Goal: Task Accomplishment & Management: Manage account settings

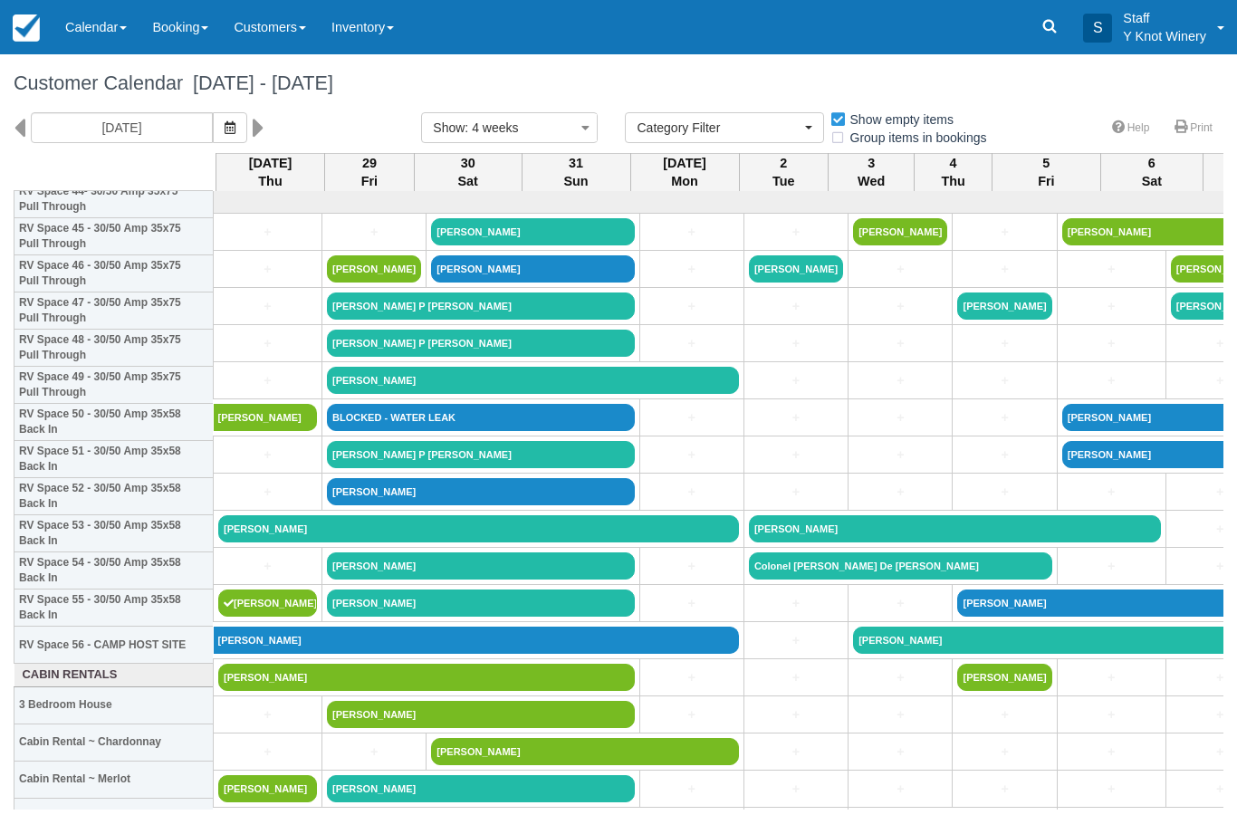
select select
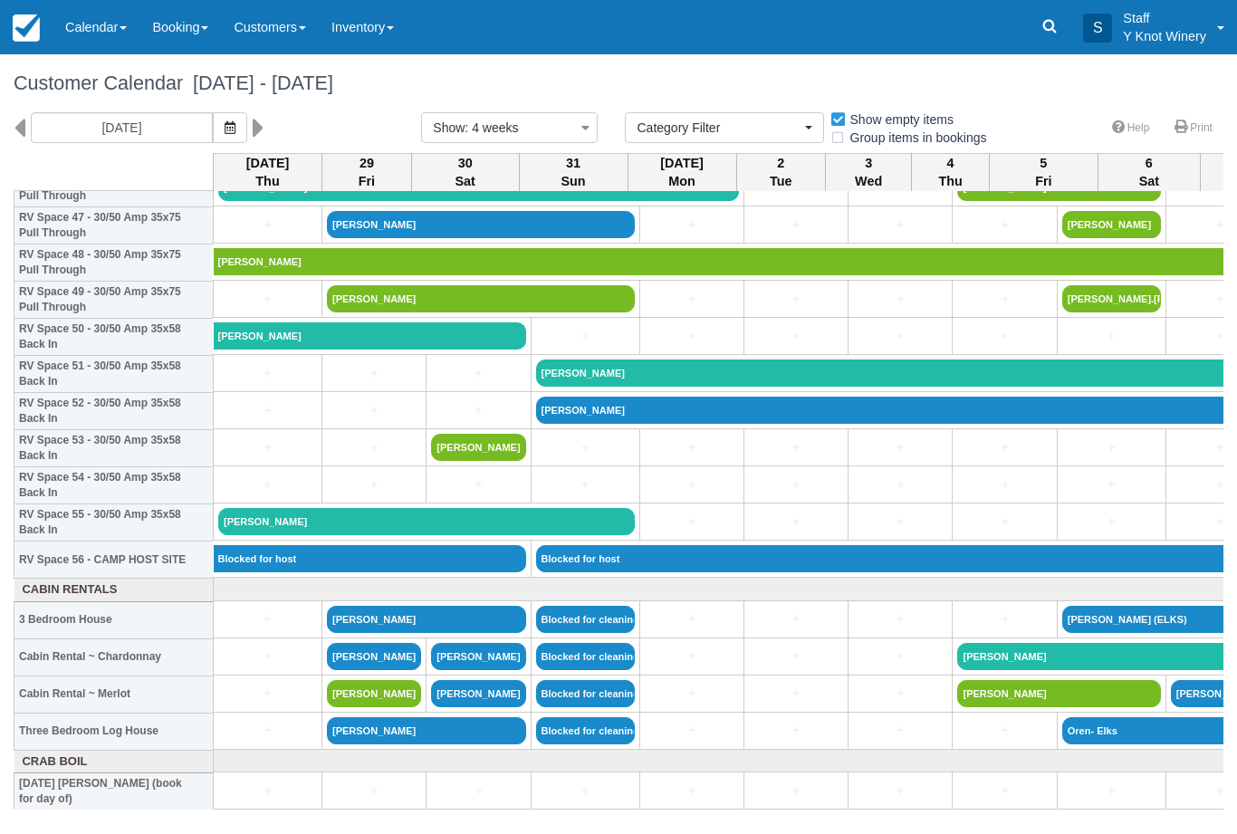
scroll to position [1788, 0]
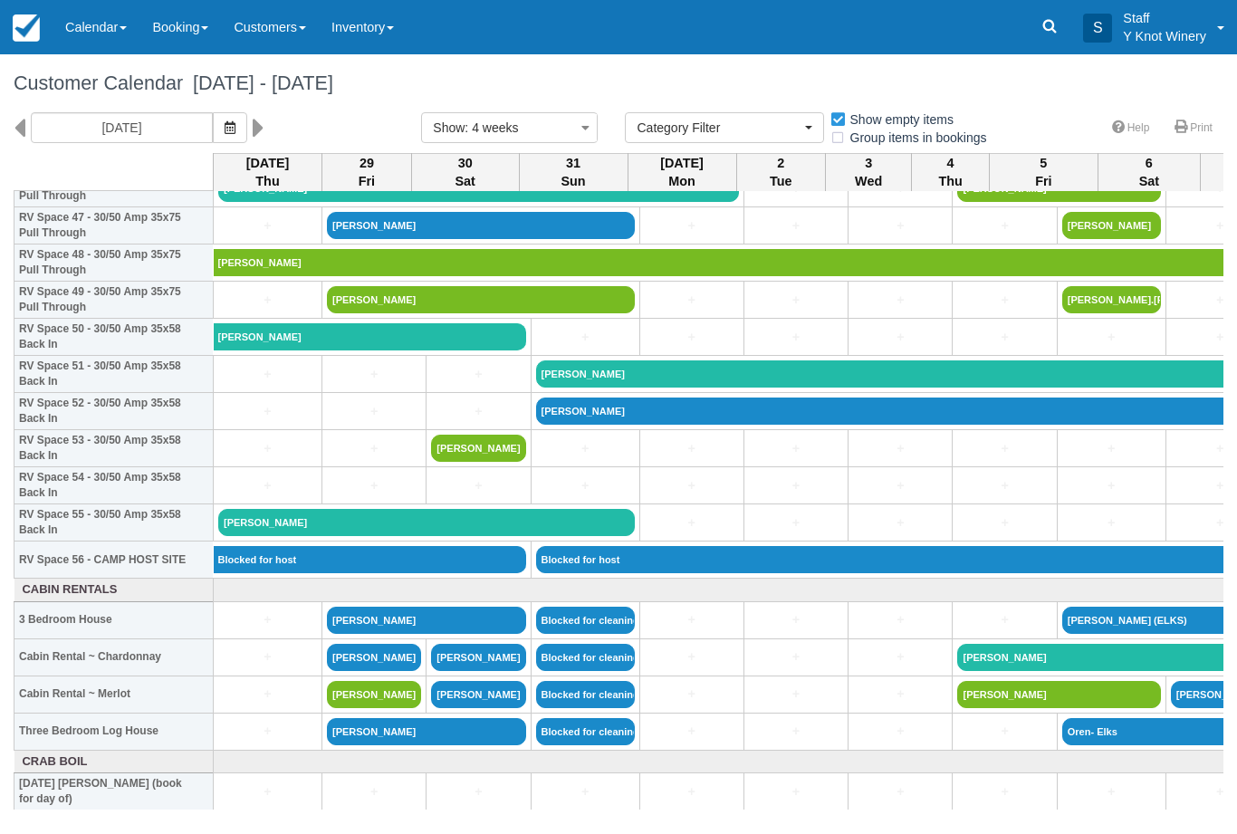
click at [250, 384] on link "+" at bounding box center [267, 374] width 99 height 19
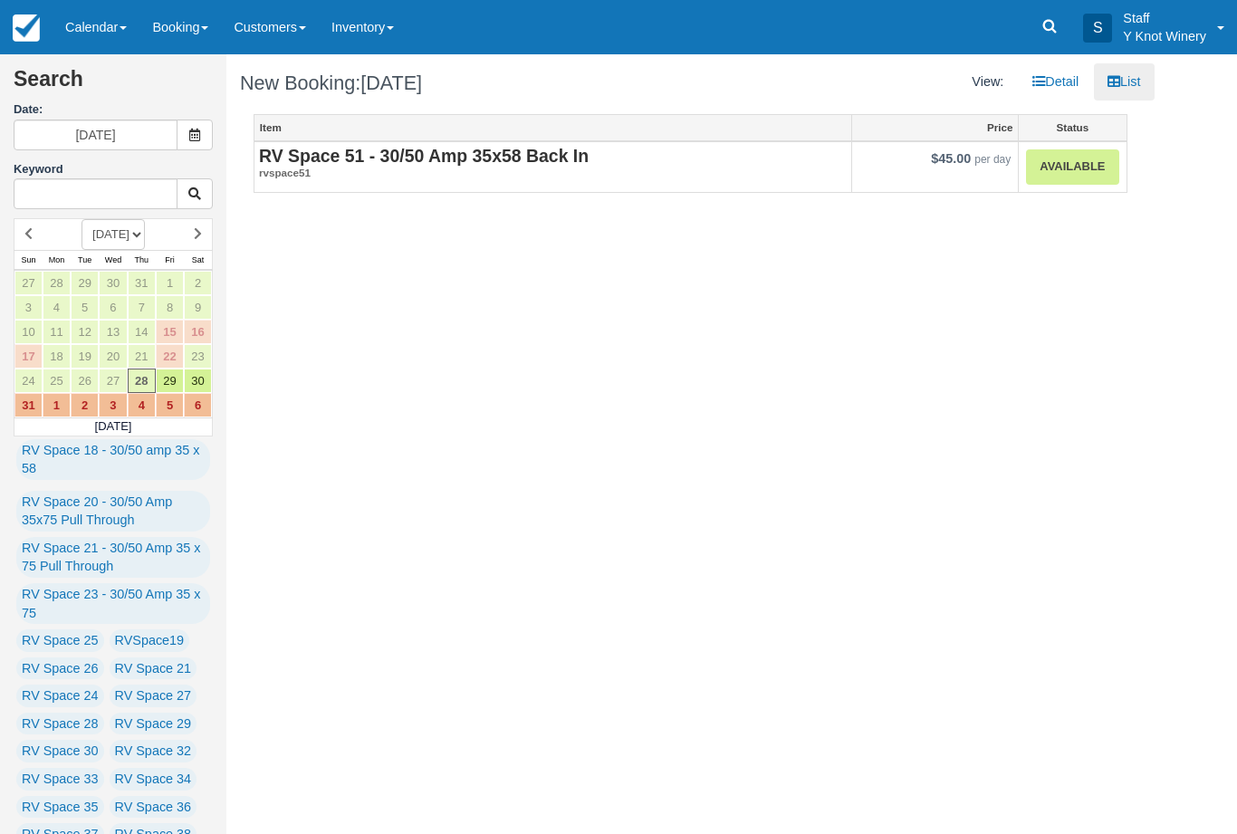
click at [398, 149] on strong "RV Space 51 - 30/50 Amp 35x58 Back In" at bounding box center [424, 156] width 330 height 20
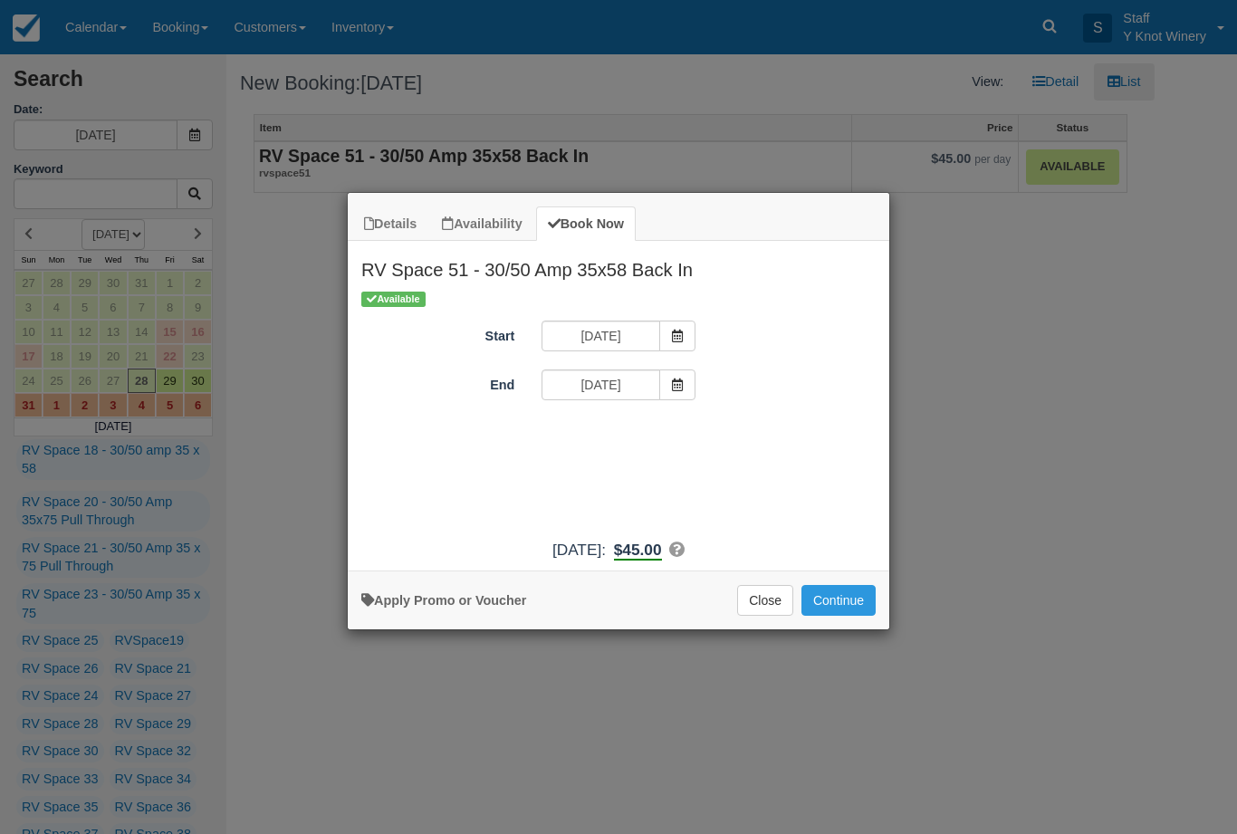
click at [674, 378] on icon "Item Modal" at bounding box center [677, 384] width 13 height 13
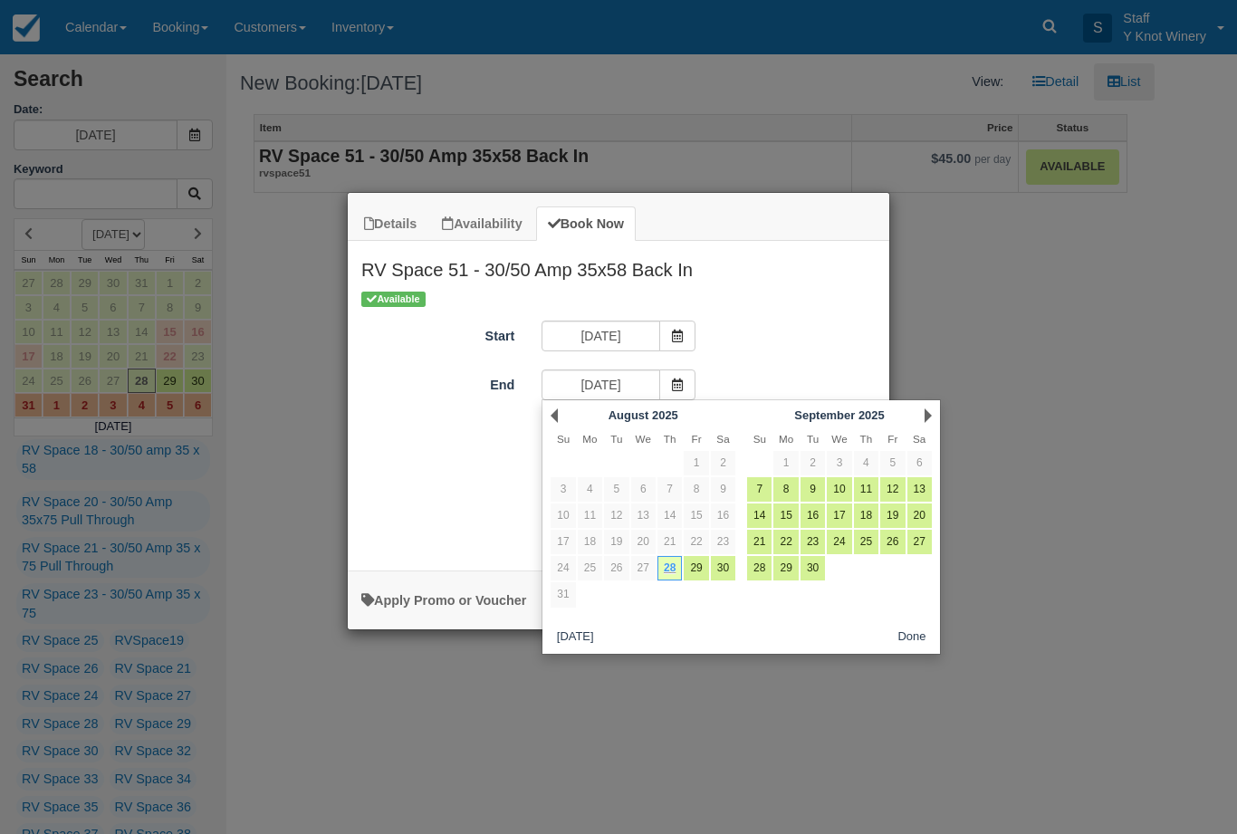
click at [690, 564] on link "29" at bounding box center [696, 568] width 24 height 24
type input "08/29/25"
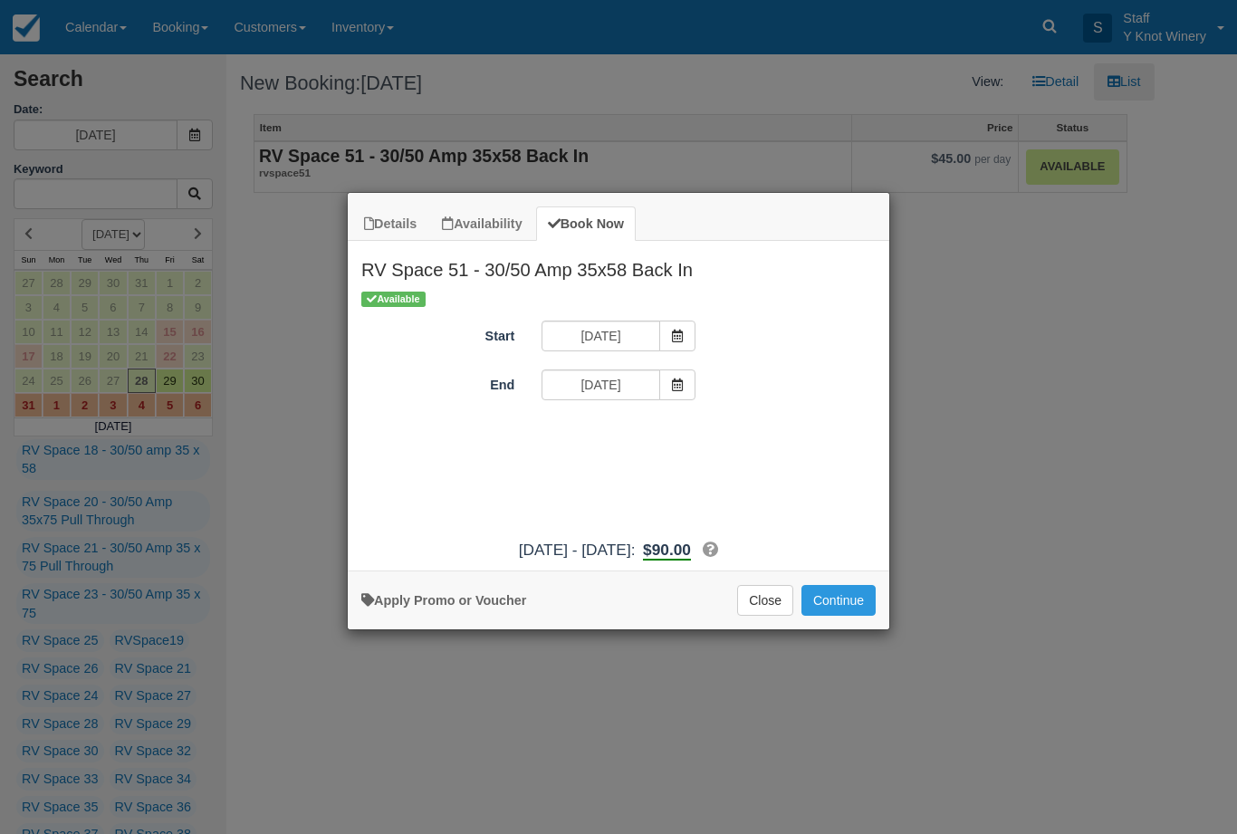
click at [669, 328] on span "Item Modal" at bounding box center [677, 336] width 36 height 31
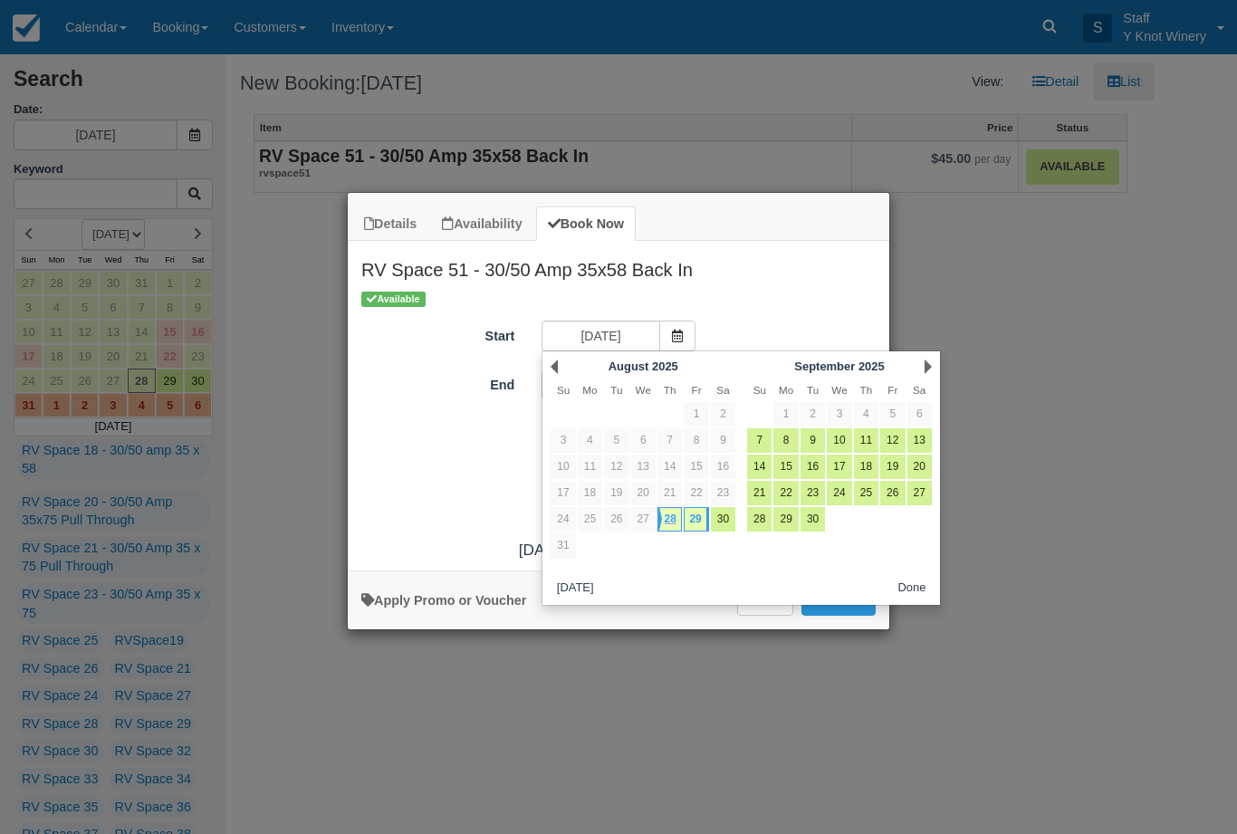
click at [695, 517] on link "29" at bounding box center [696, 519] width 24 height 24
type input "08/29/25"
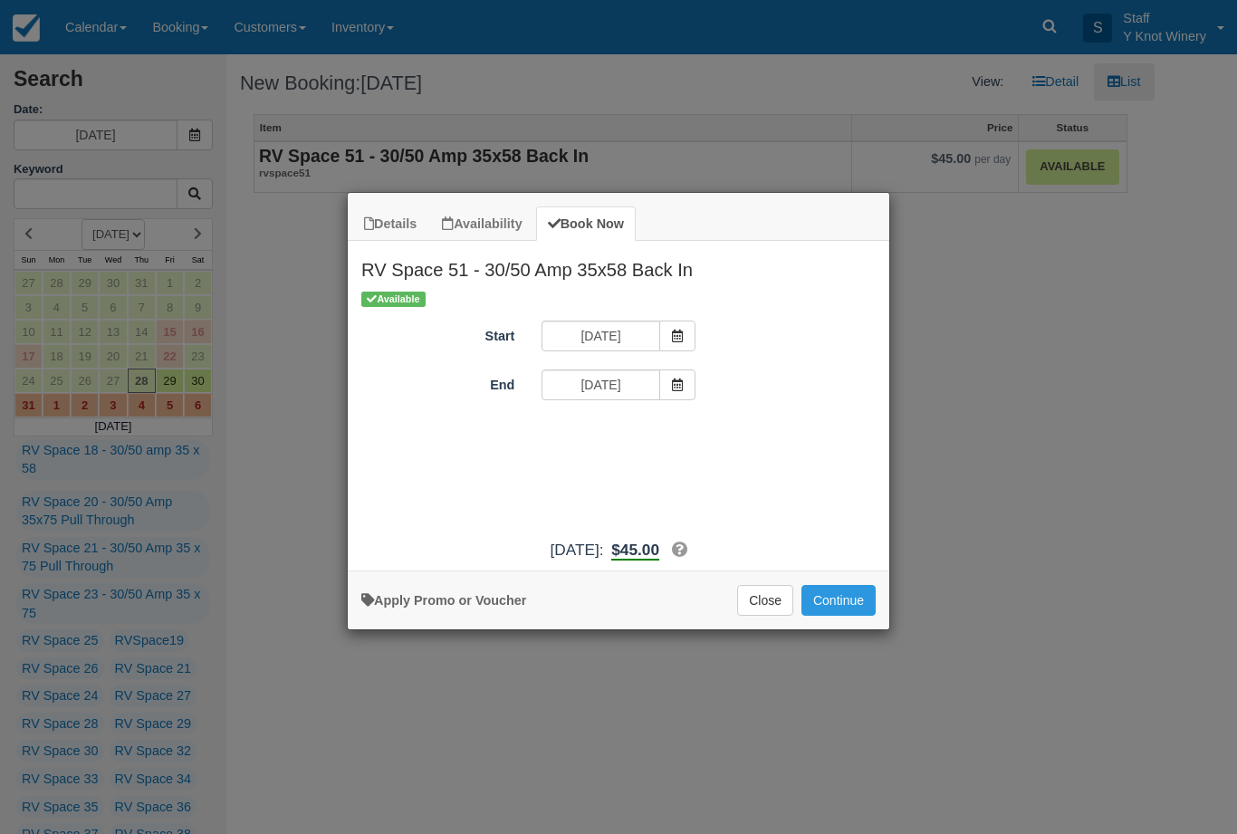
click at [682, 381] on icon "Item Modal" at bounding box center [677, 384] width 13 height 13
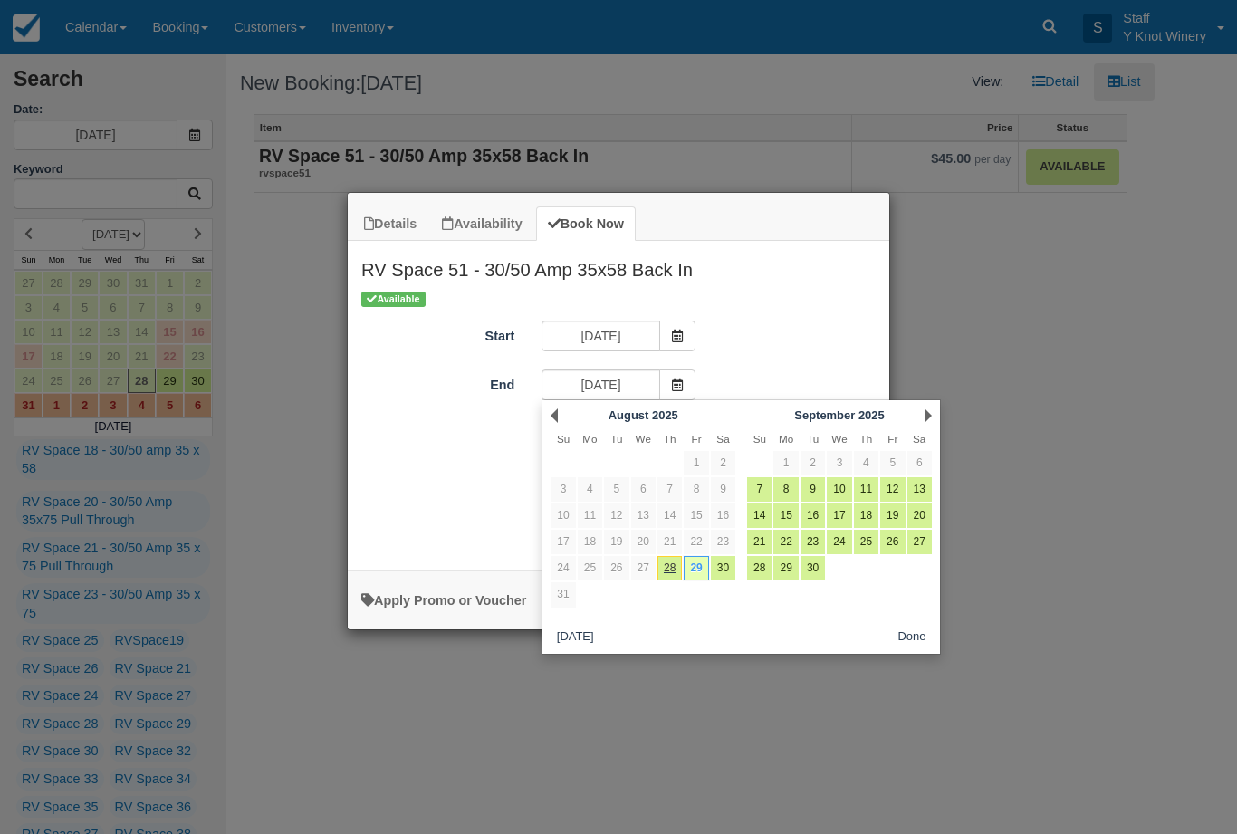
click at [727, 565] on link "30" at bounding box center [723, 568] width 24 height 24
type input "08/30/25"
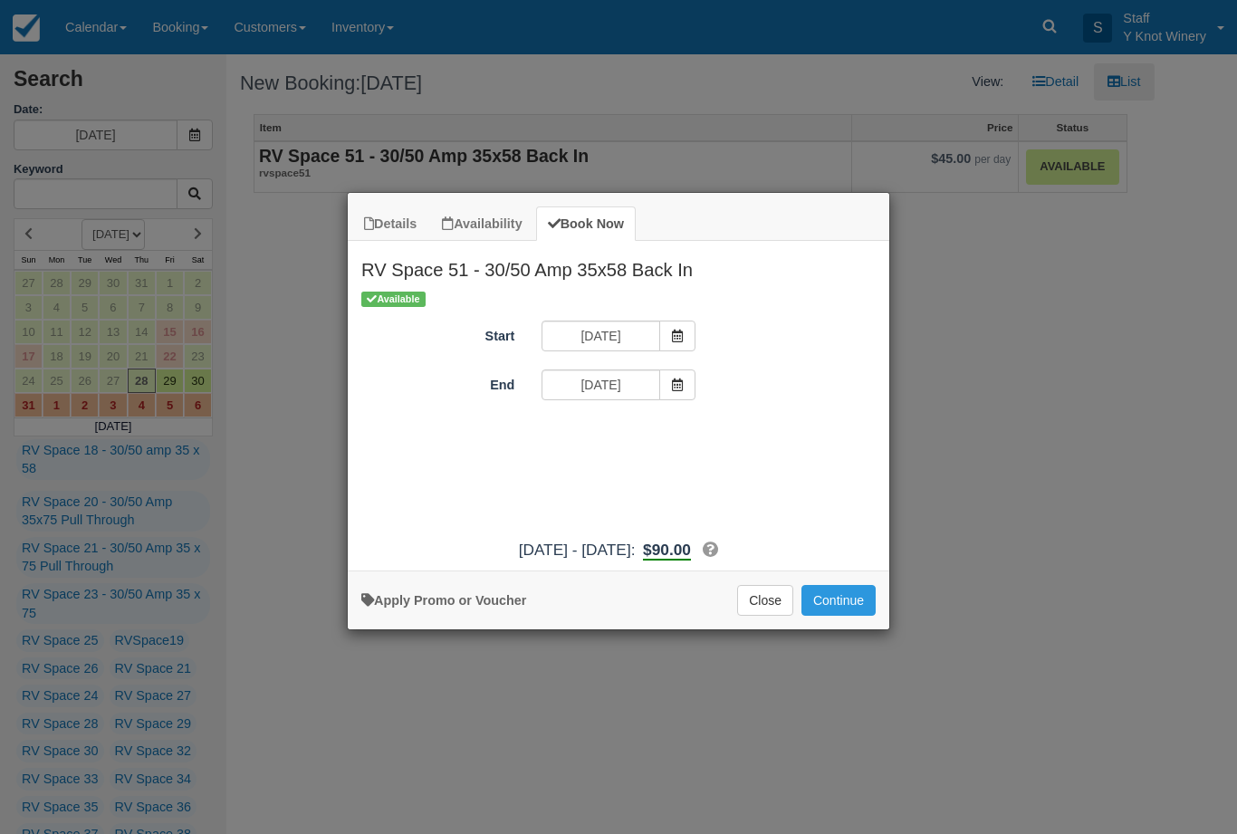
click at [852, 616] on button "Continue" at bounding box center [838, 600] width 74 height 31
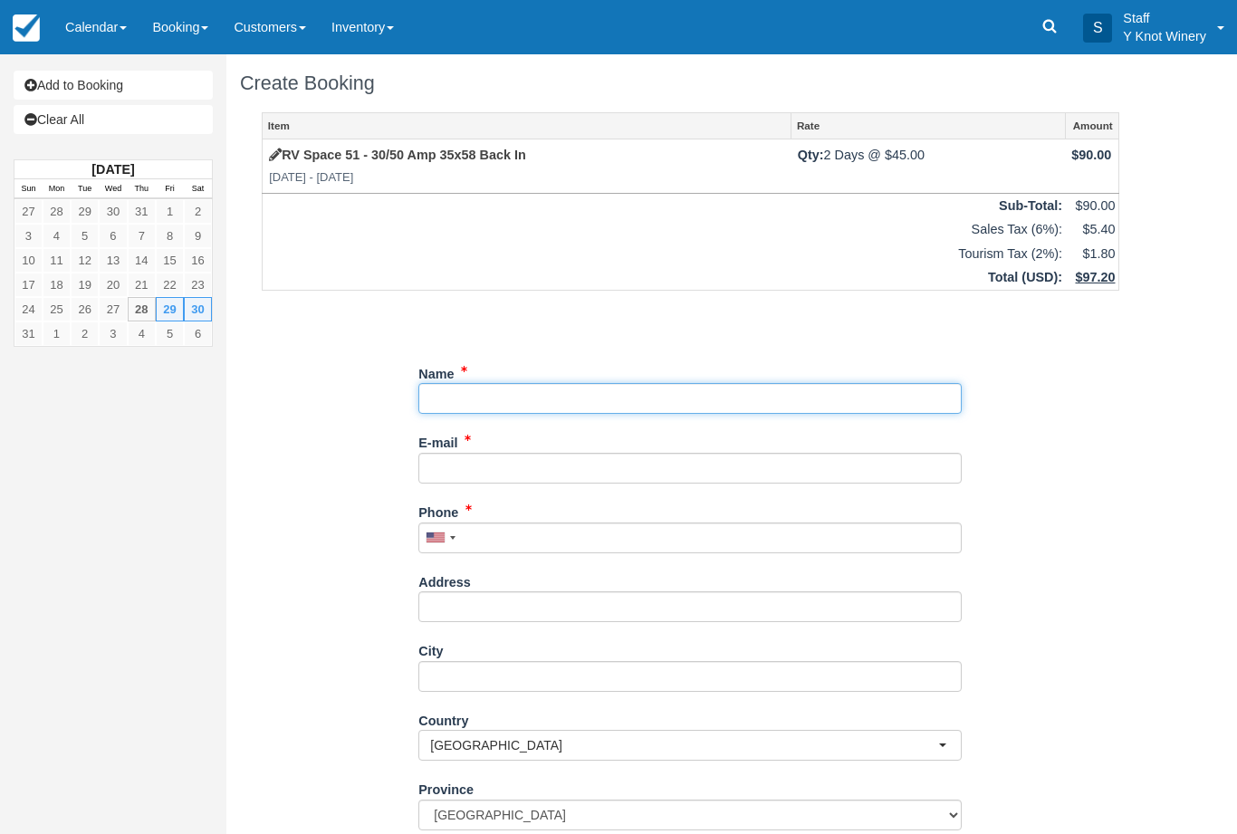
click at [468, 403] on input "Name" at bounding box center [689, 398] width 543 height 31
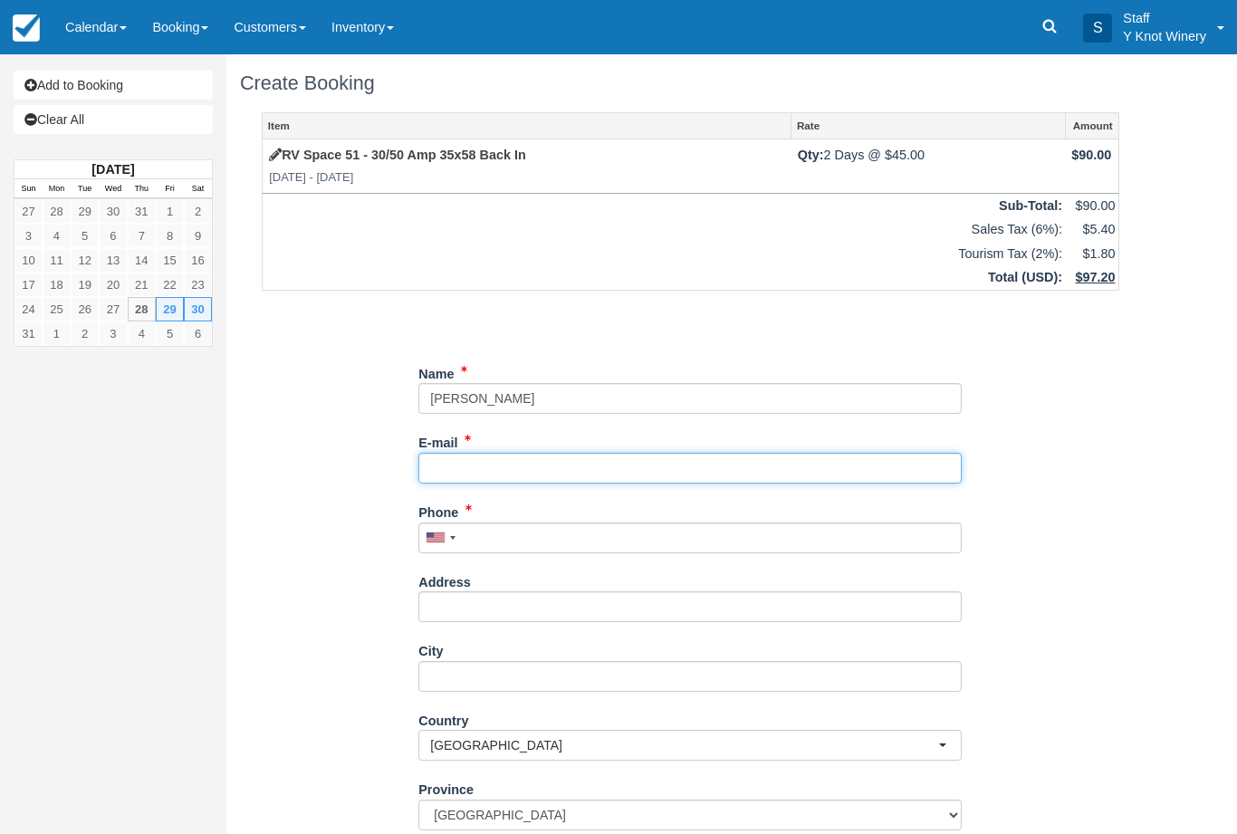
click at [447, 457] on input "E-mail" at bounding box center [689, 468] width 543 height 31
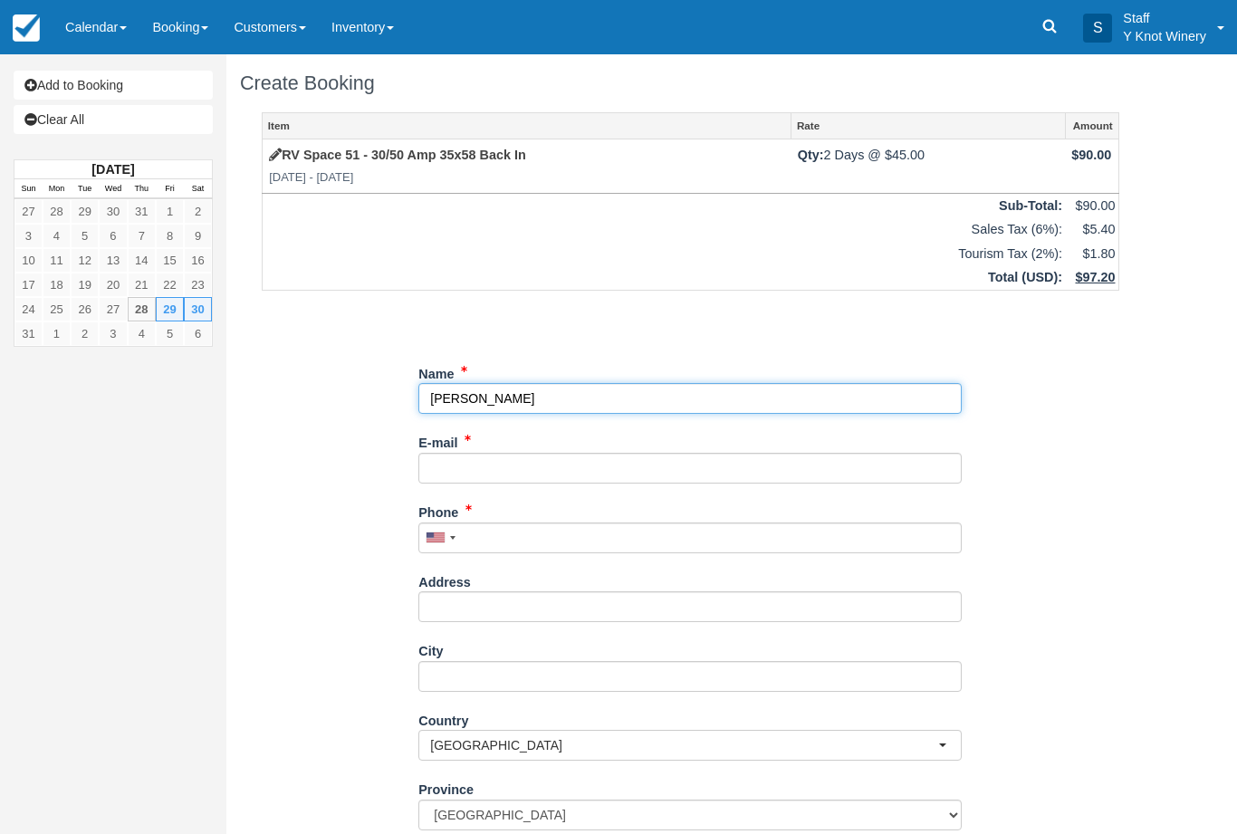
click at [465, 396] on input "Name" at bounding box center [689, 398] width 543 height 31
type input "[PERSON_NAME]"
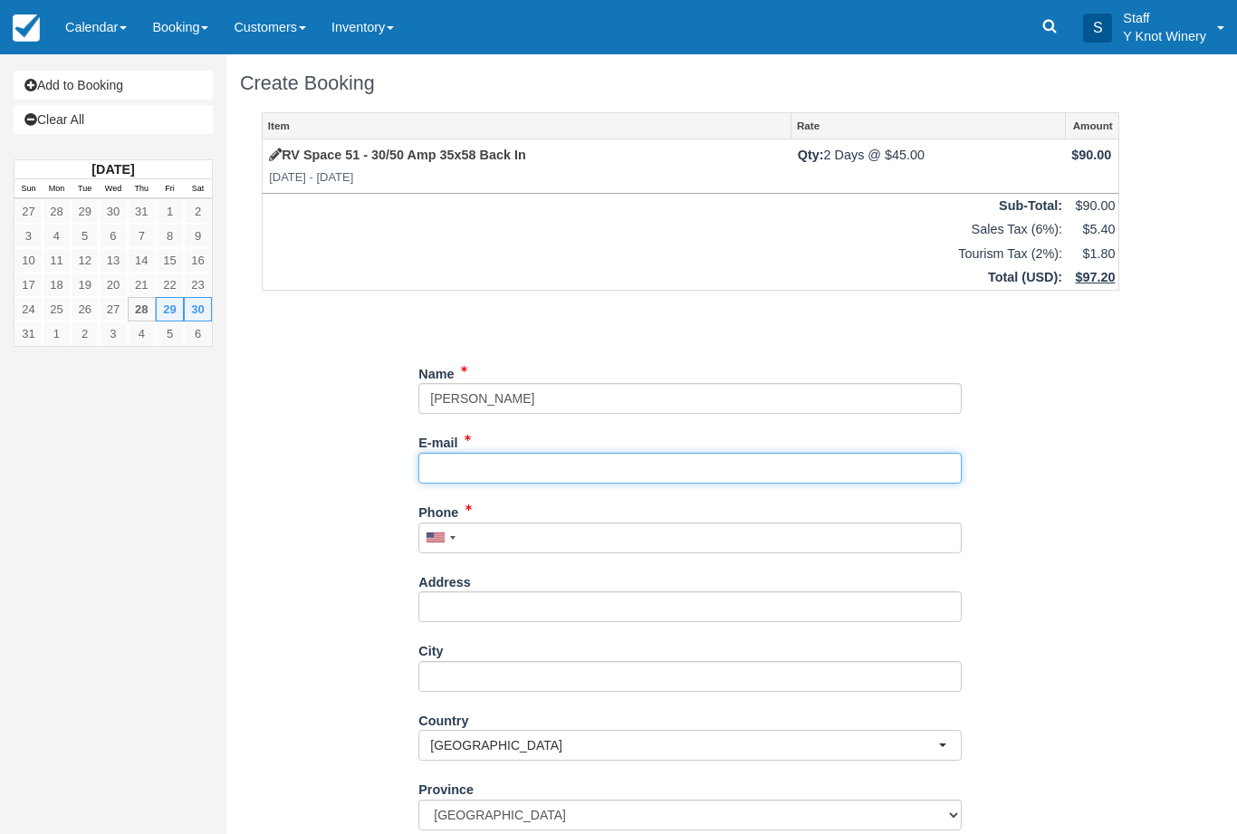
click at [448, 477] on input "E-mail" at bounding box center [689, 468] width 543 height 31
type input "jpgrang@yahoo.com"
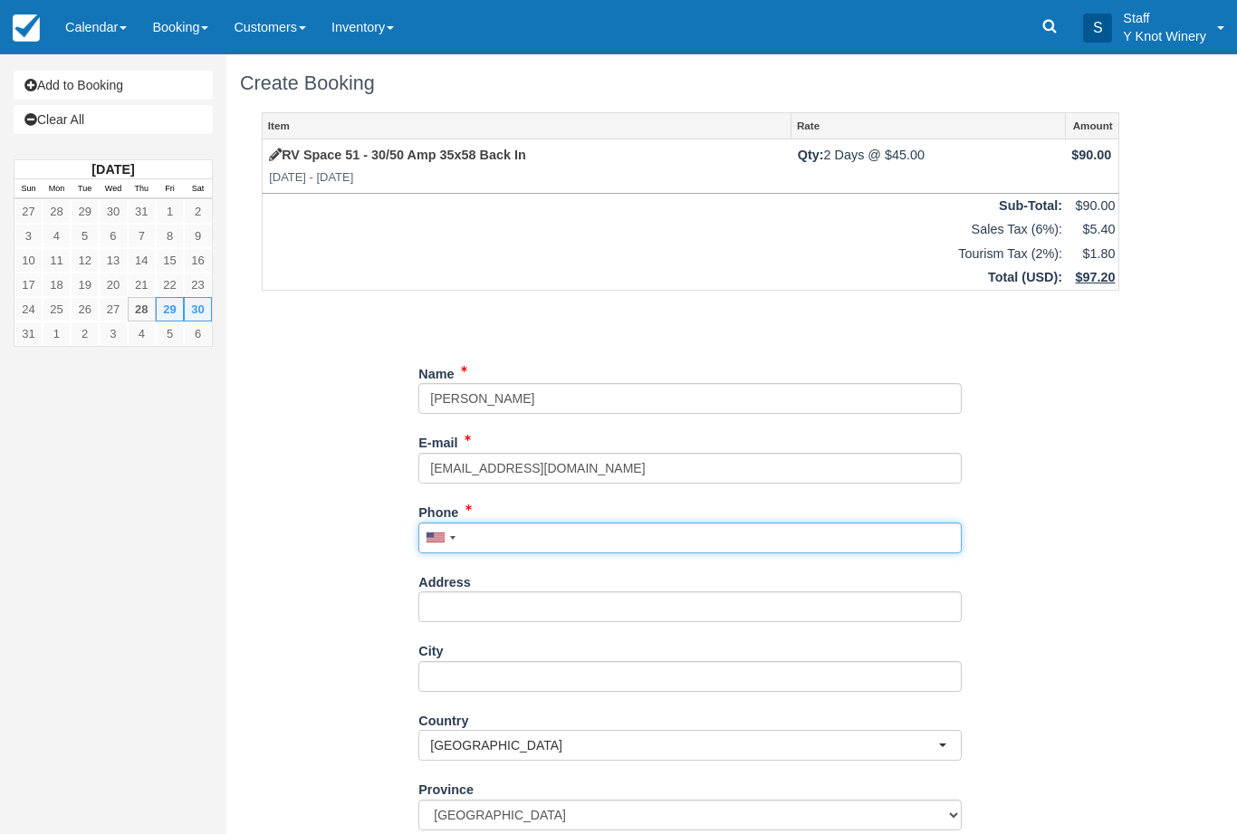
click at [497, 531] on input "Phone" at bounding box center [689, 537] width 543 height 31
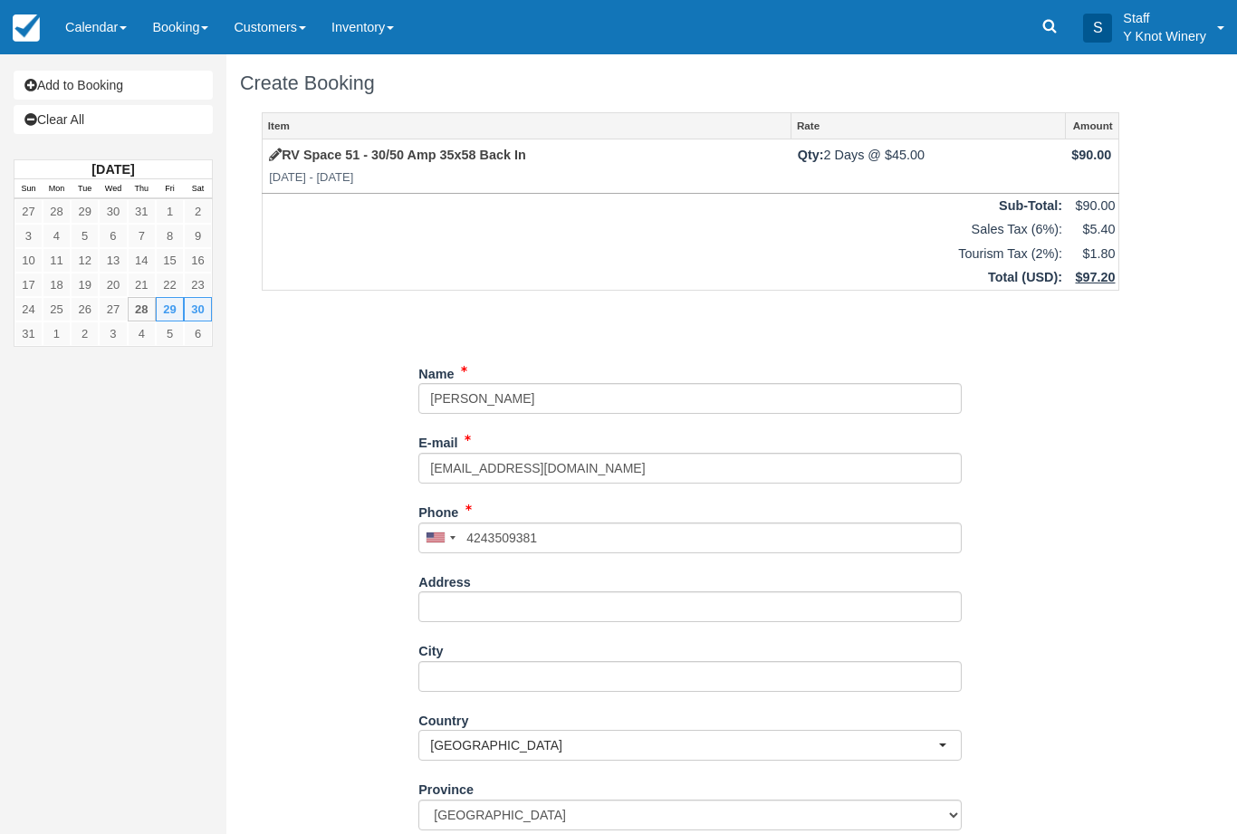
type input "+14243509381"
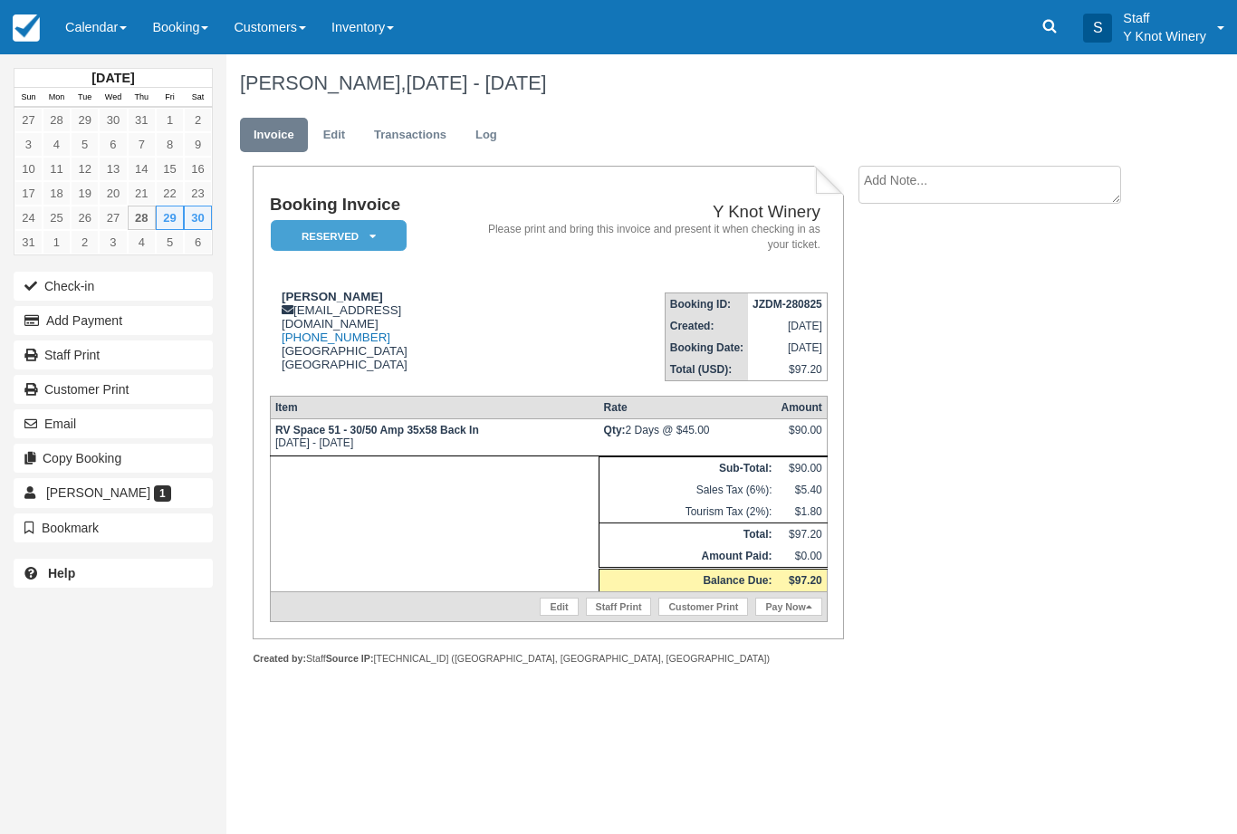
click at [319, 134] on link "Edit" at bounding box center [334, 135] width 49 height 35
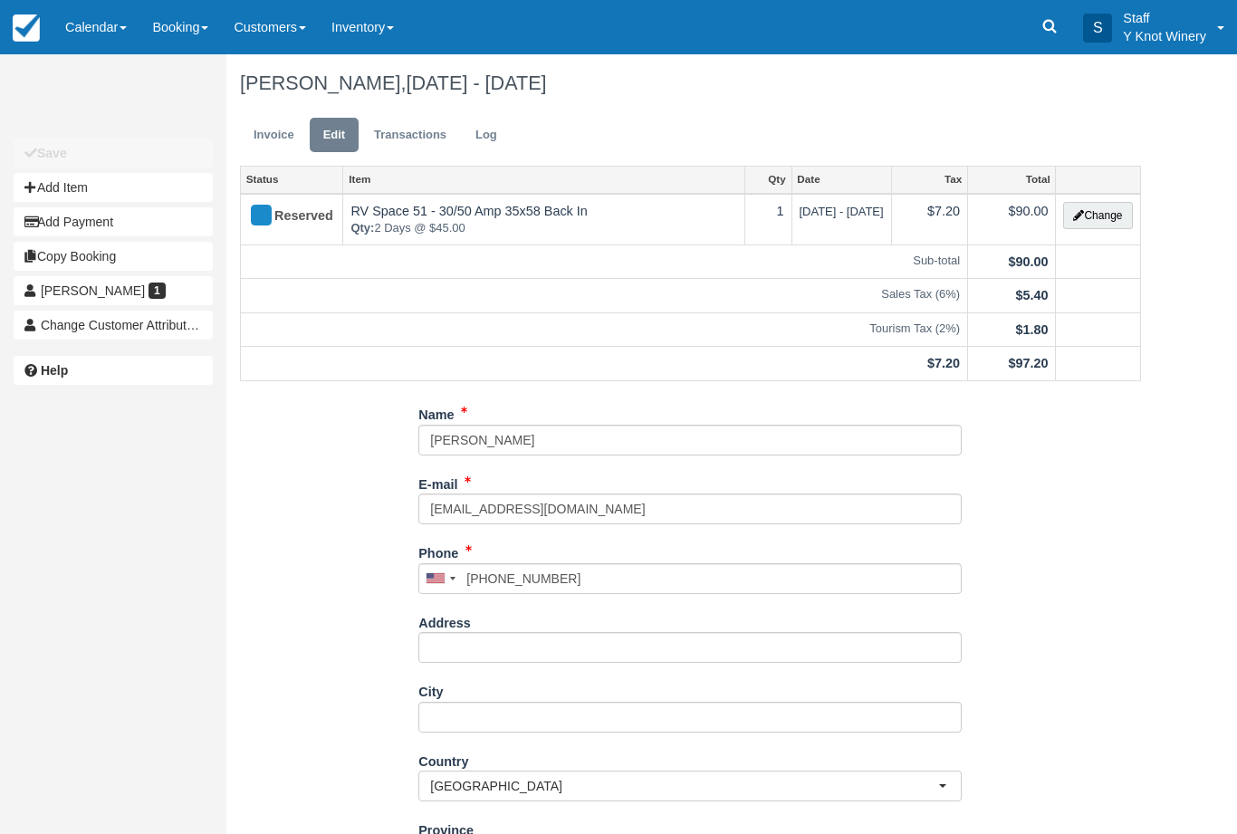
click at [1101, 218] on button "Change" at bounding box center [1097, 215] width 69 height 27
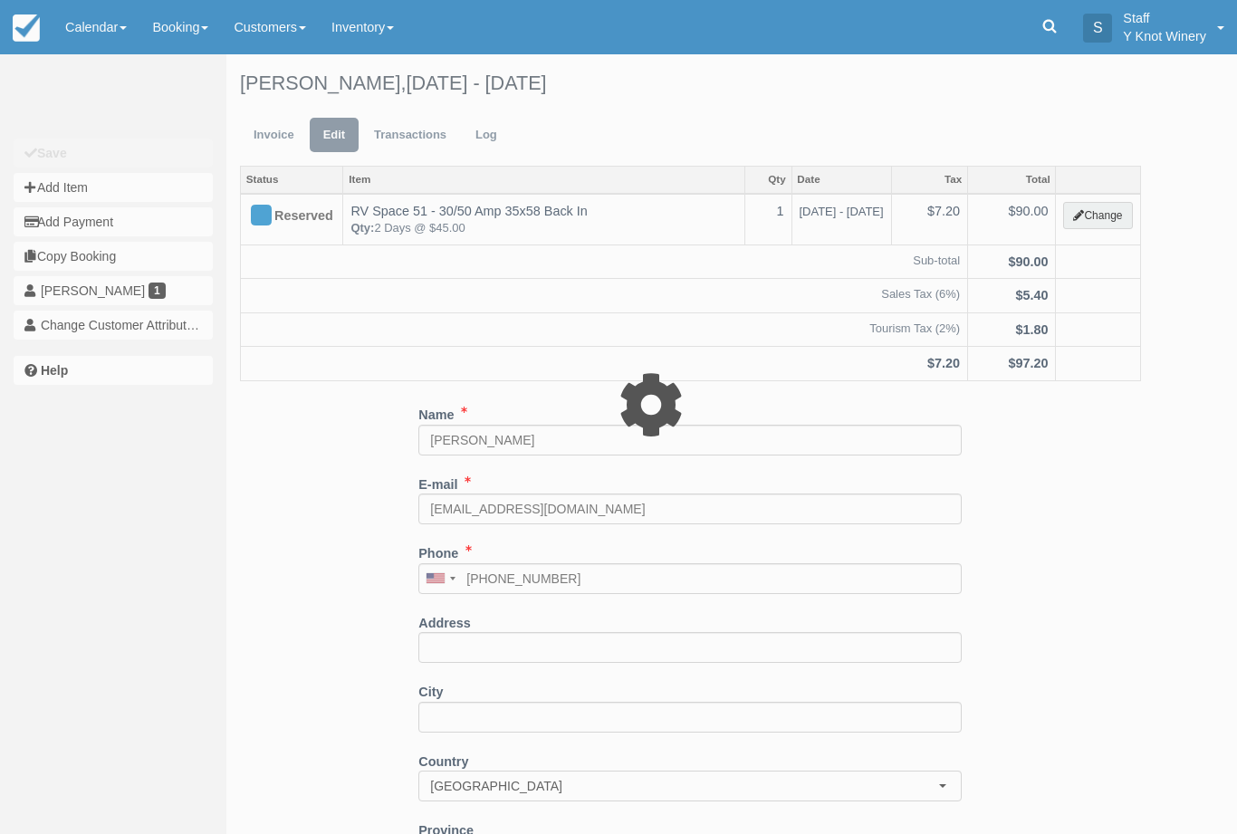
type input "90.00"
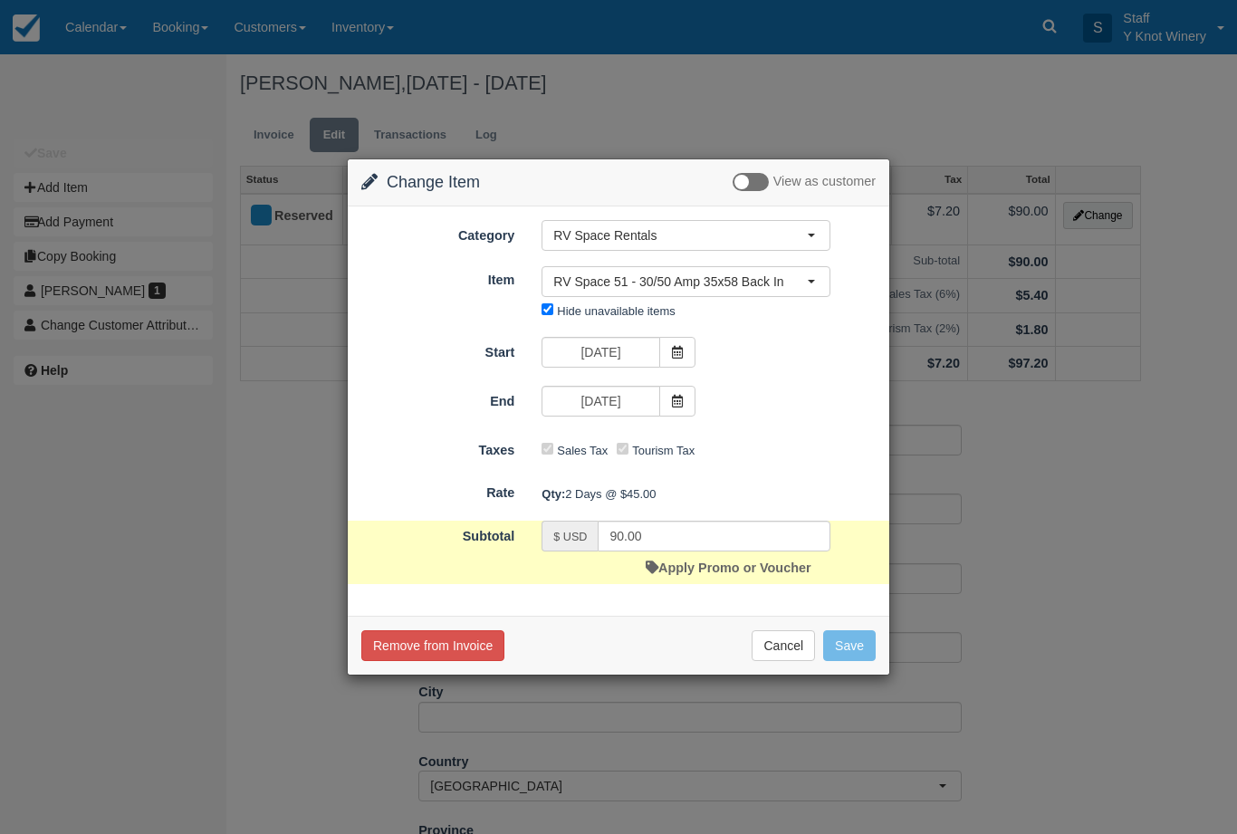
click at [703, 567] on link "Apply Promo or Voucher" at bounding box center [728, 567] width 165 height 14
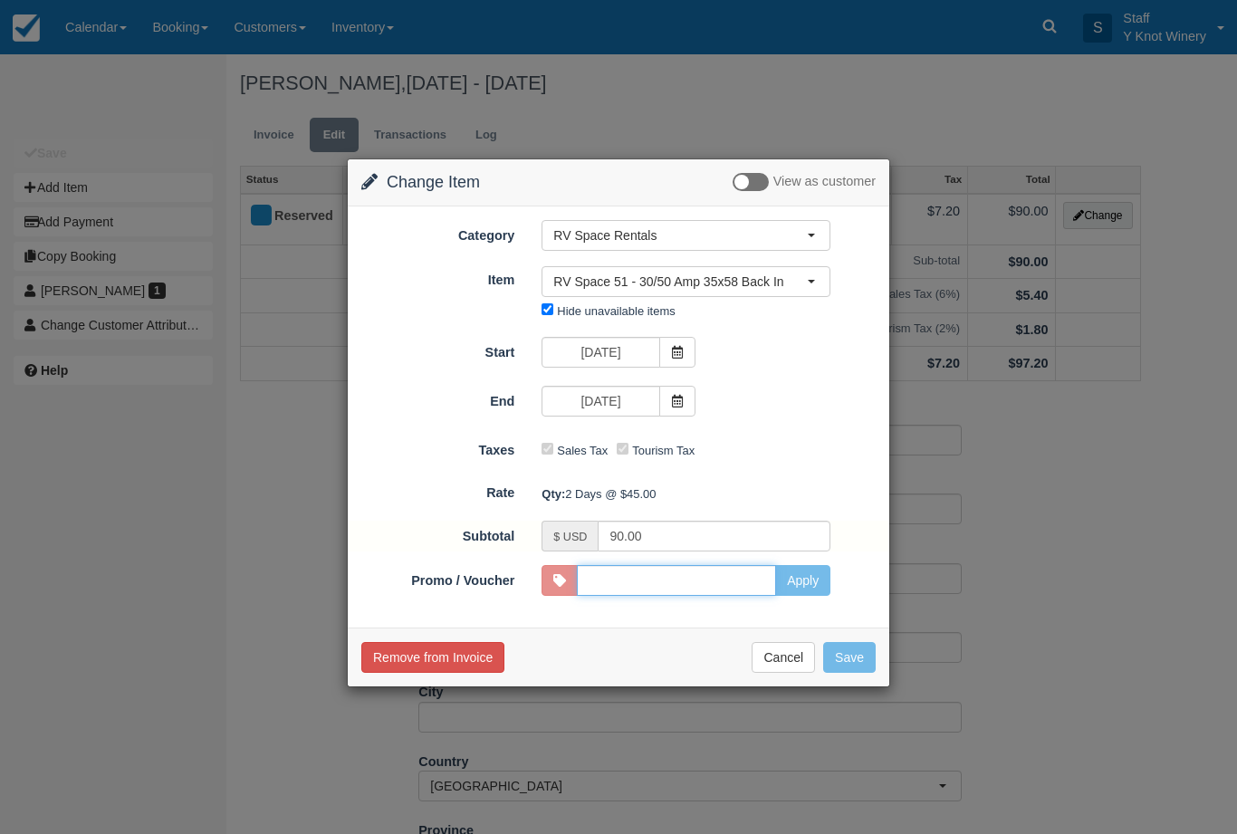
click at [671, 581] on input "Promo / Voucher" at bounding box center [676, 580] width 199 height 31
type input "HHOST"
click at [809, 576] on button "Apply" at bounding box center [802, 580] width 55 height 31
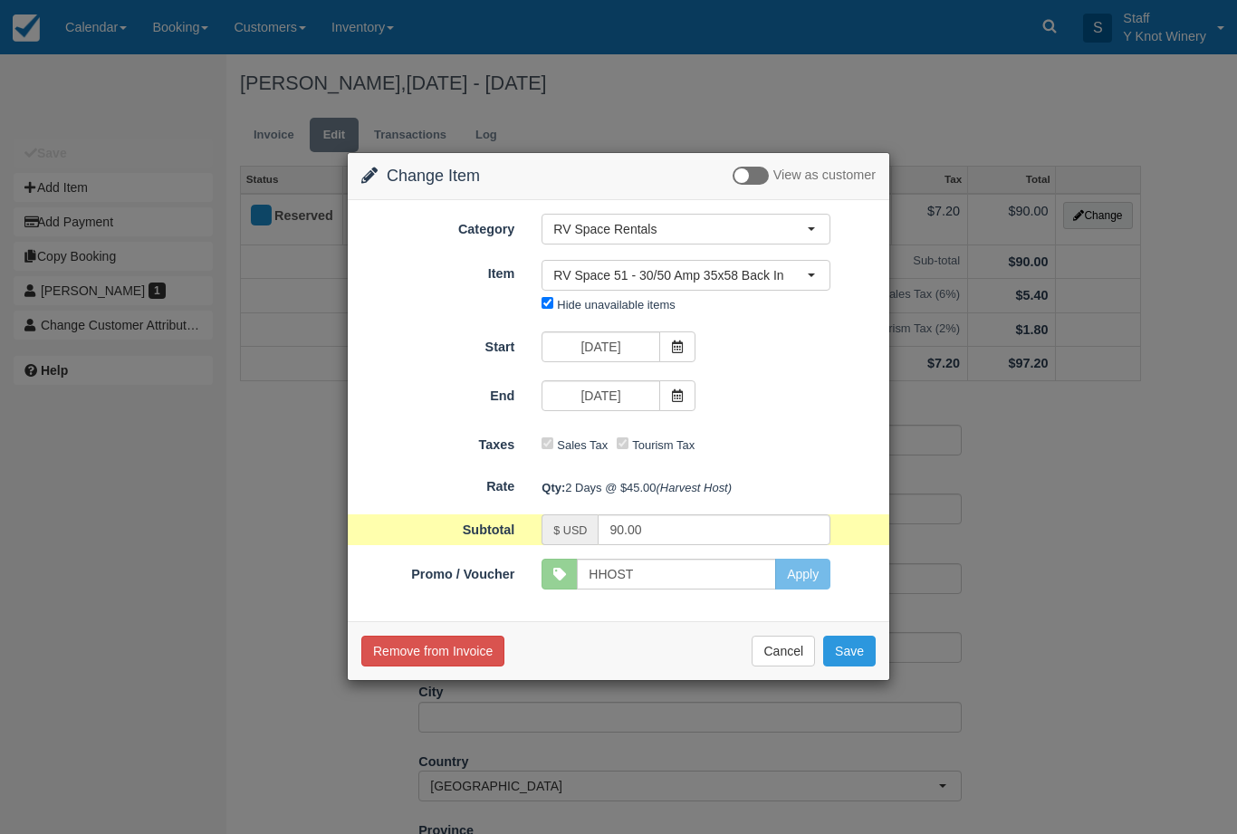
click at [858, 654] on button "Save" at bounding box center [849, 651] width 53 height 31
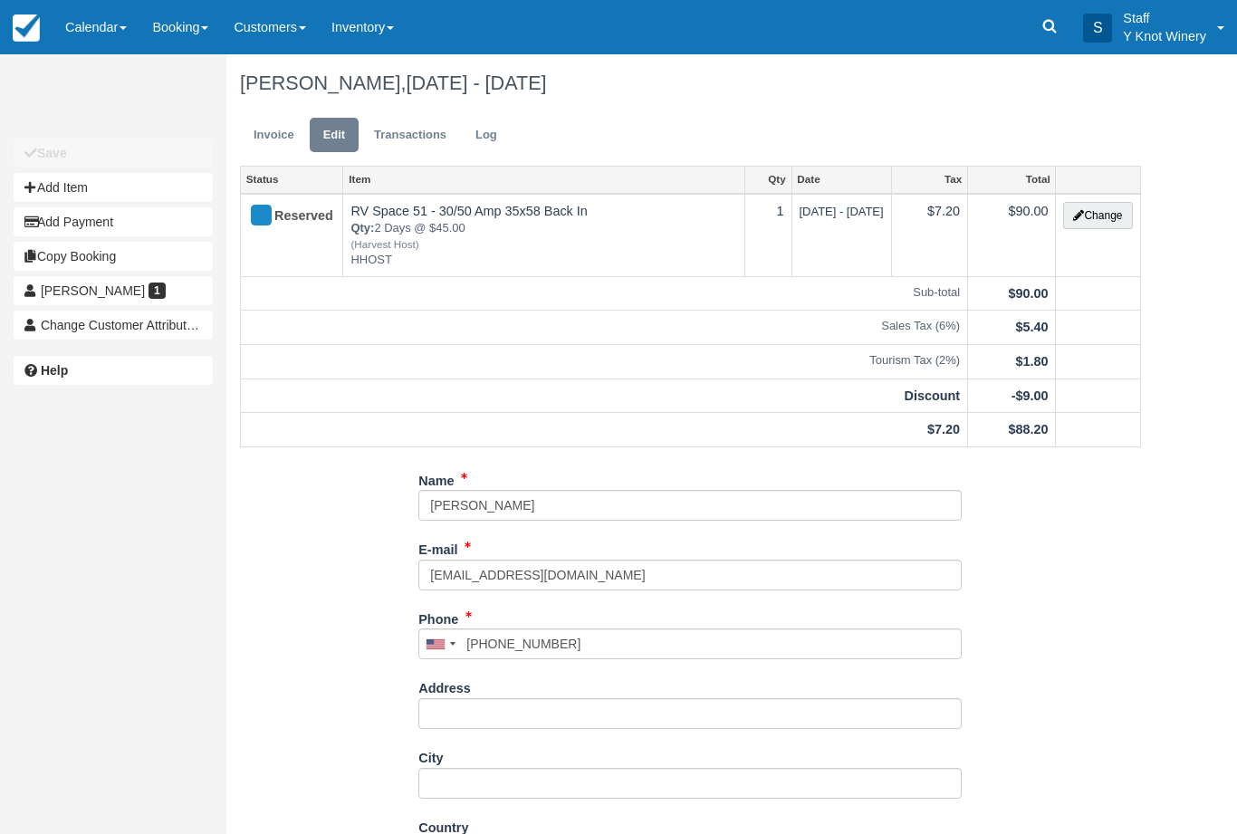
click at [100, 24] on link "Calendar" at bounding box center [96, 27] width 87 height 54
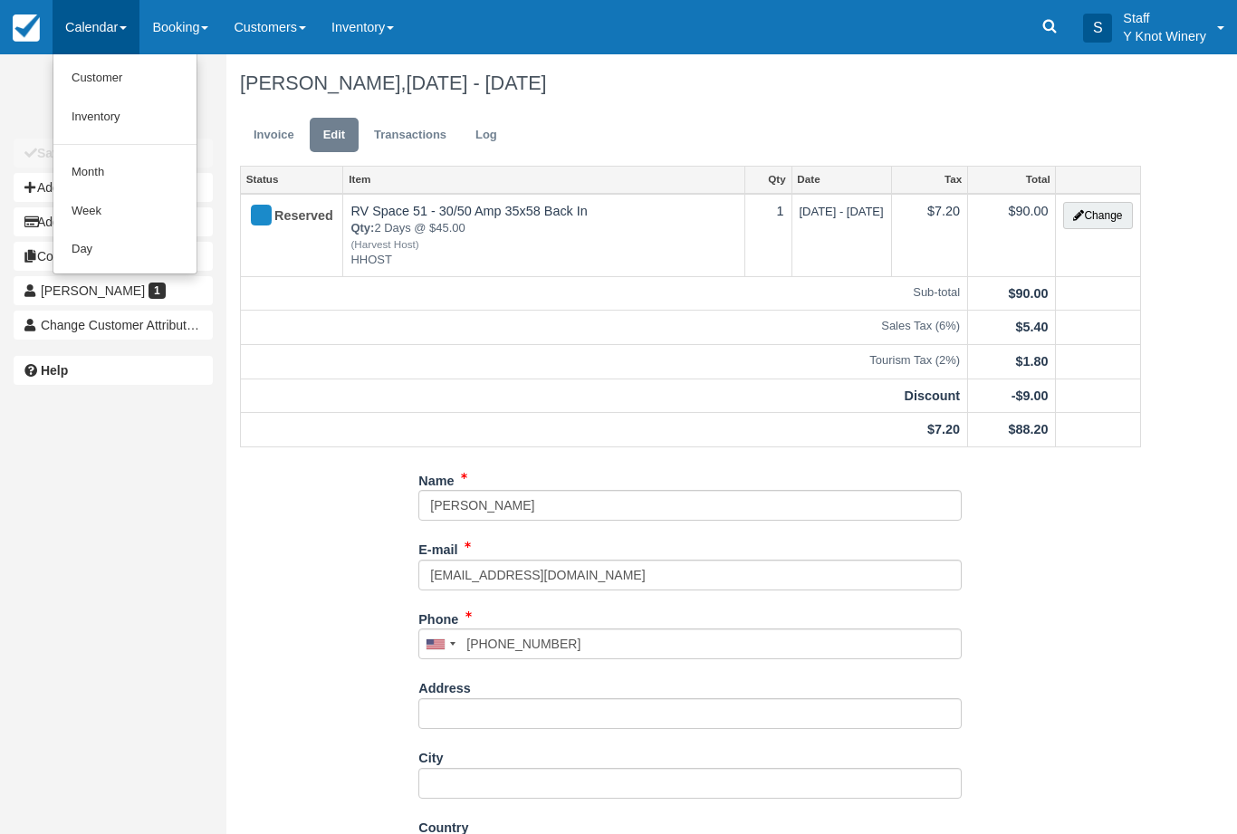
click at [115, 79] on link "Customer" at bounding box center [124, 78] width 143 height 39
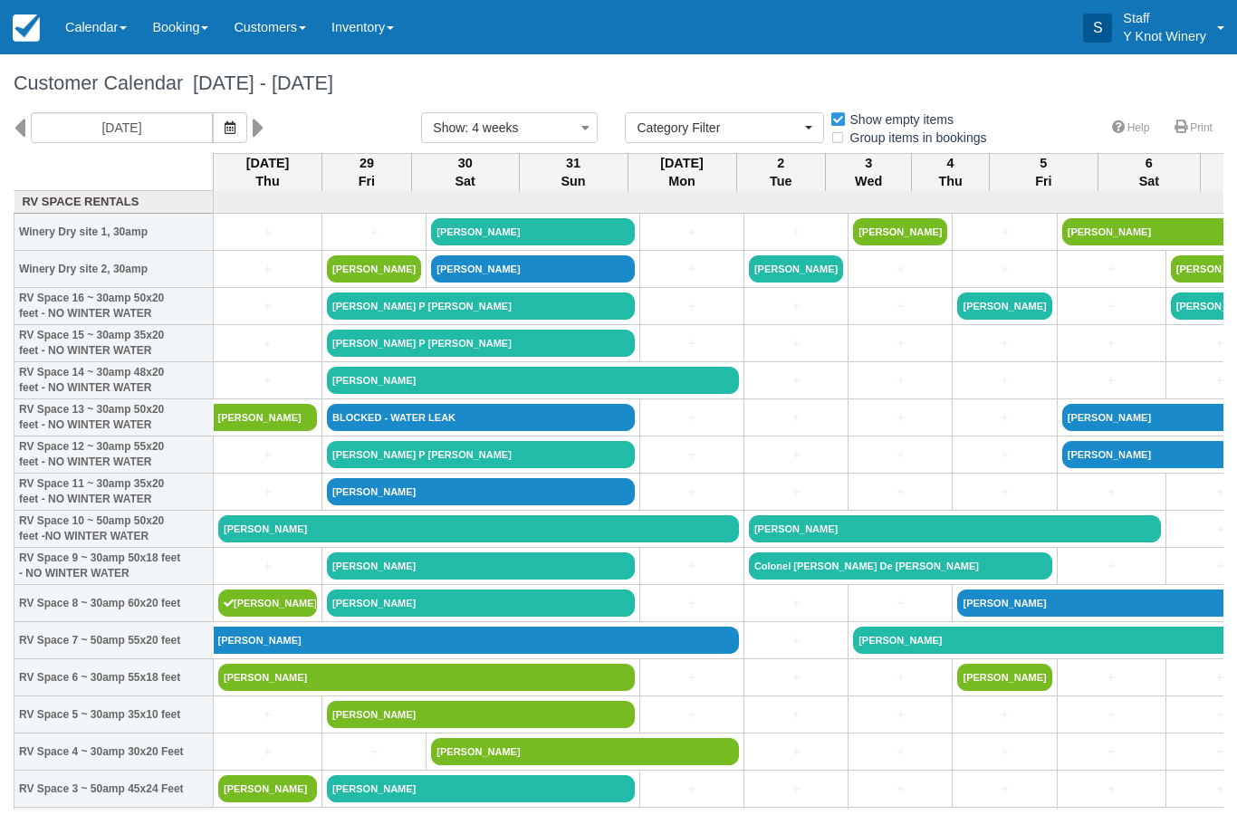
select select
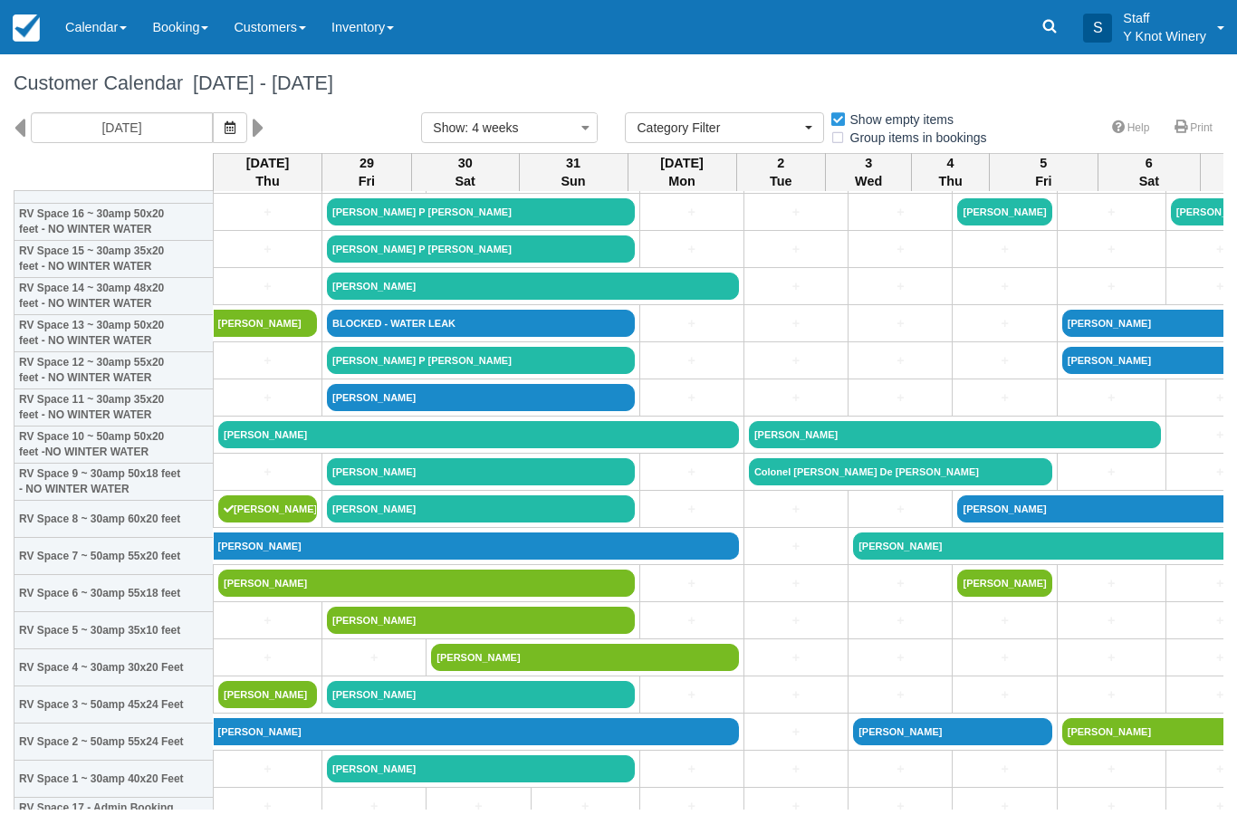
scroll to position [84, 0]
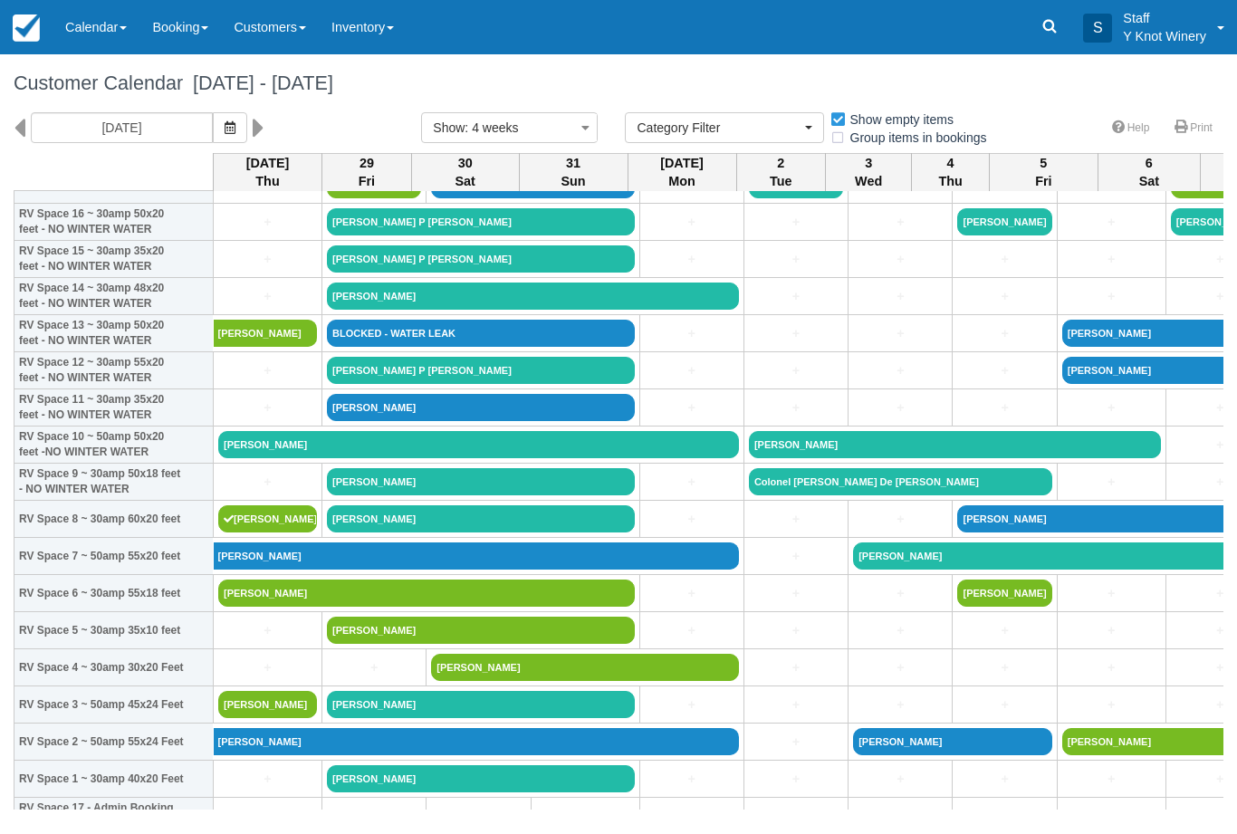
click at [288, 30] on link "Customers" at bounding box center [270, 27] width 98 height 54
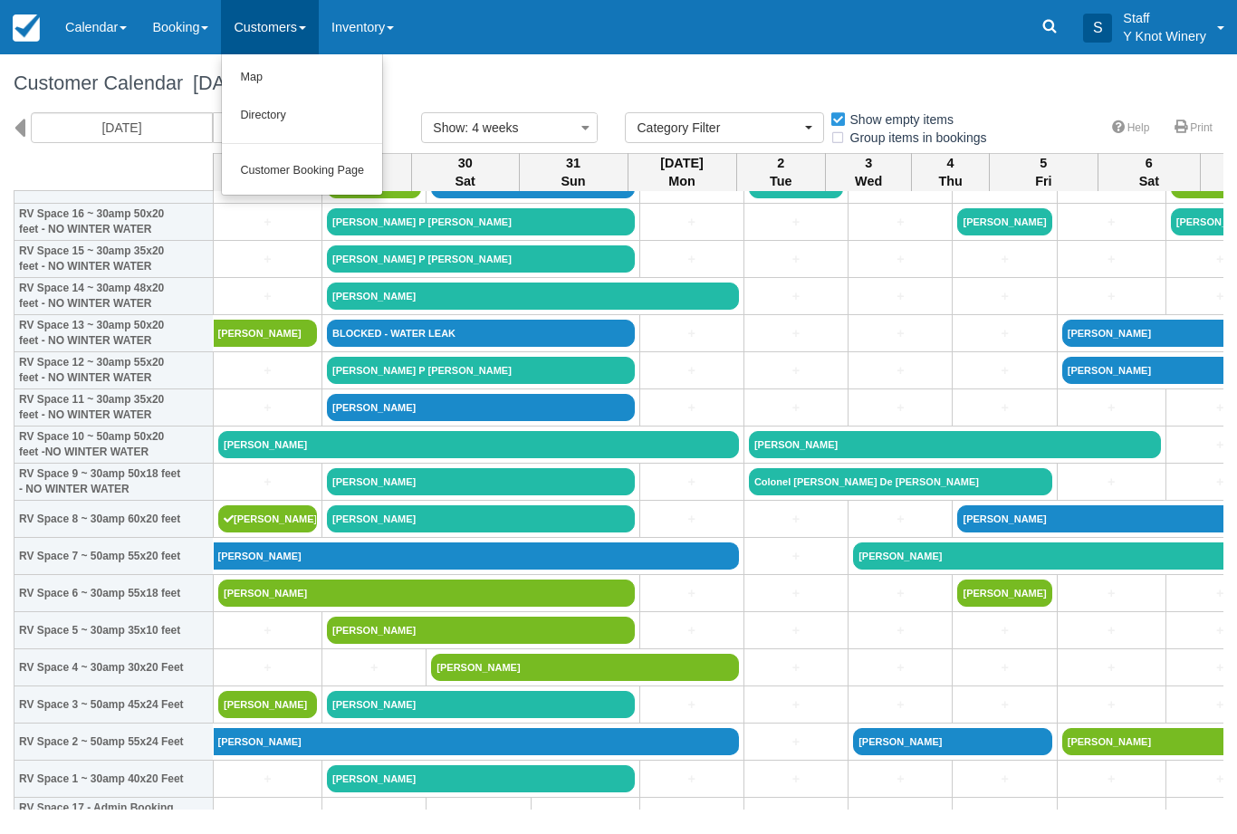
click at [302, 119] on link "Directory" at bounding box center [302, 116] width 160 height 38
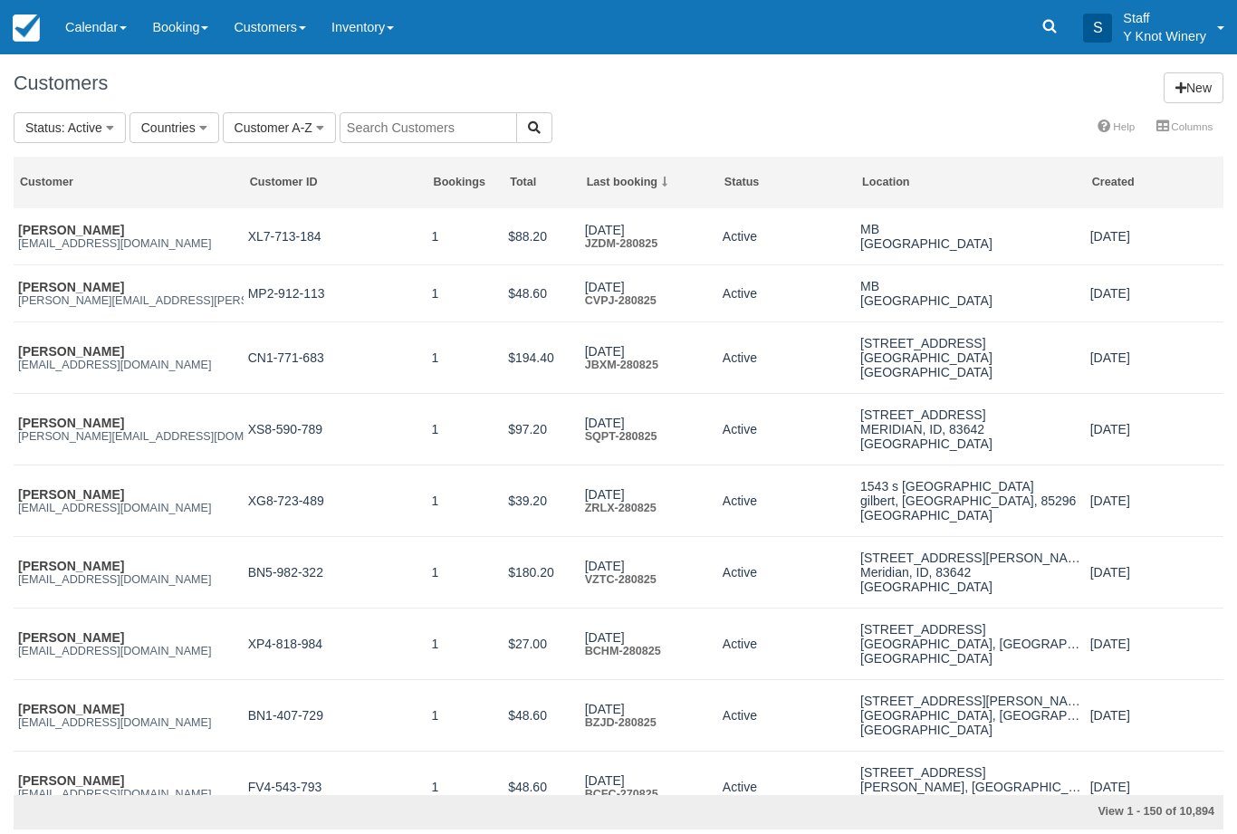
click at [413, 126] on input "text" at bounding box center [428, 127] width 177 height 31
type input "Mcguire"
click at [528, 129] on icon "button" at bounding box center [534, 127] width 13 height 13
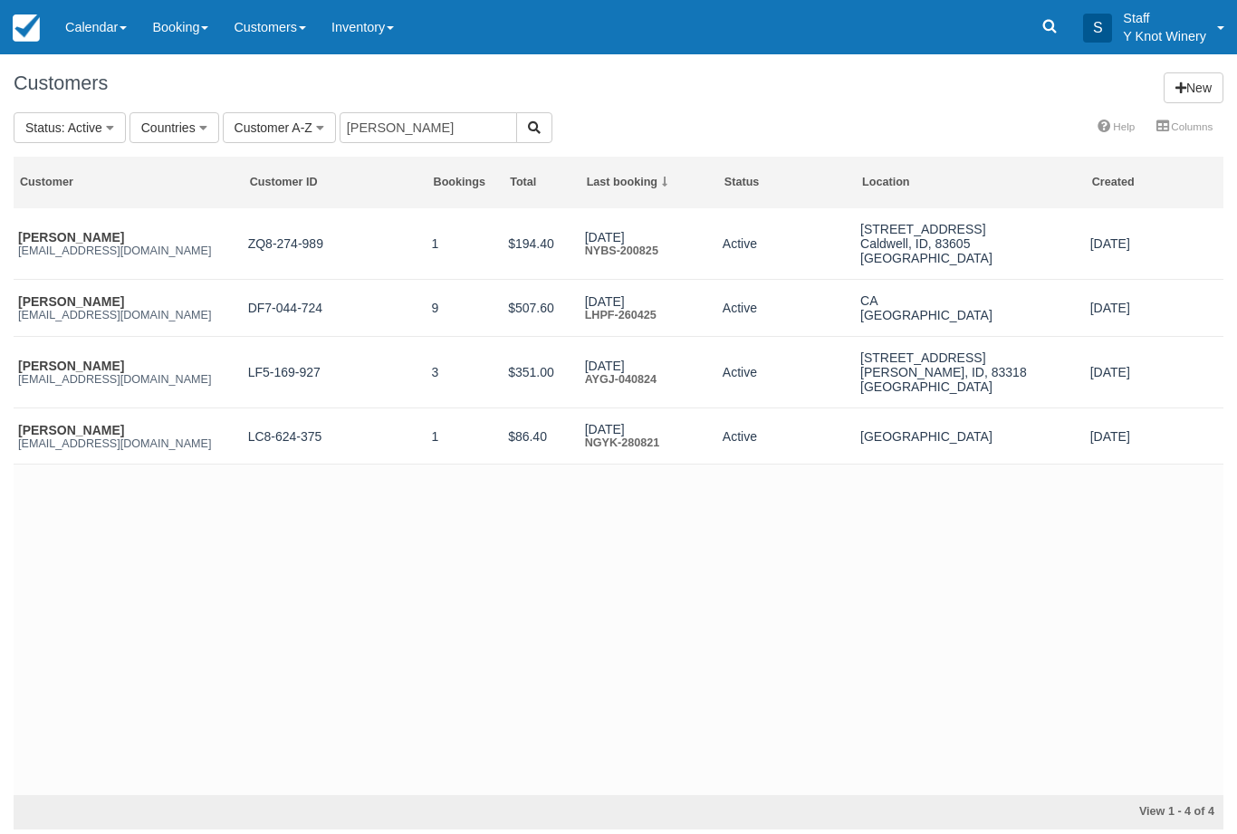
click at [81, 241] on link "Patricia McGuire" at bounding box center [71, 237] width 106 height 14
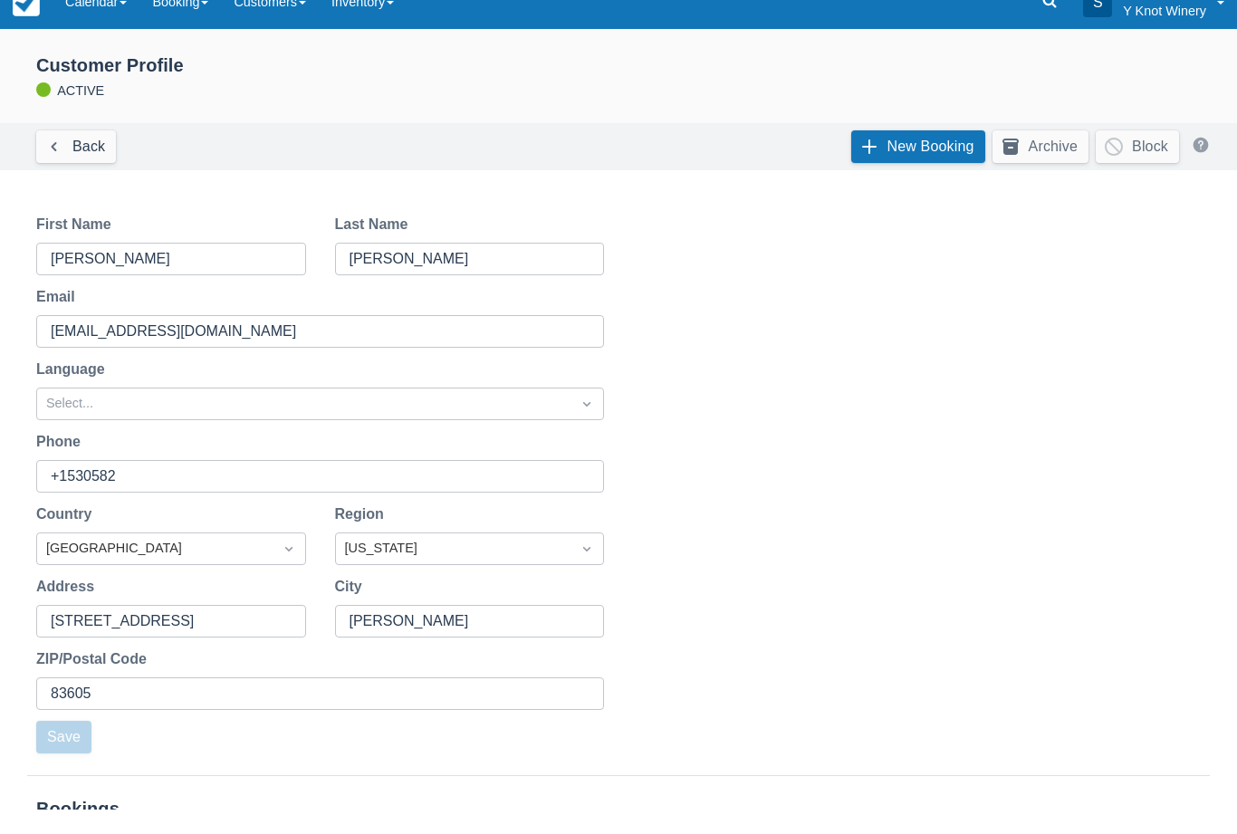
scroll to position [151, 0]
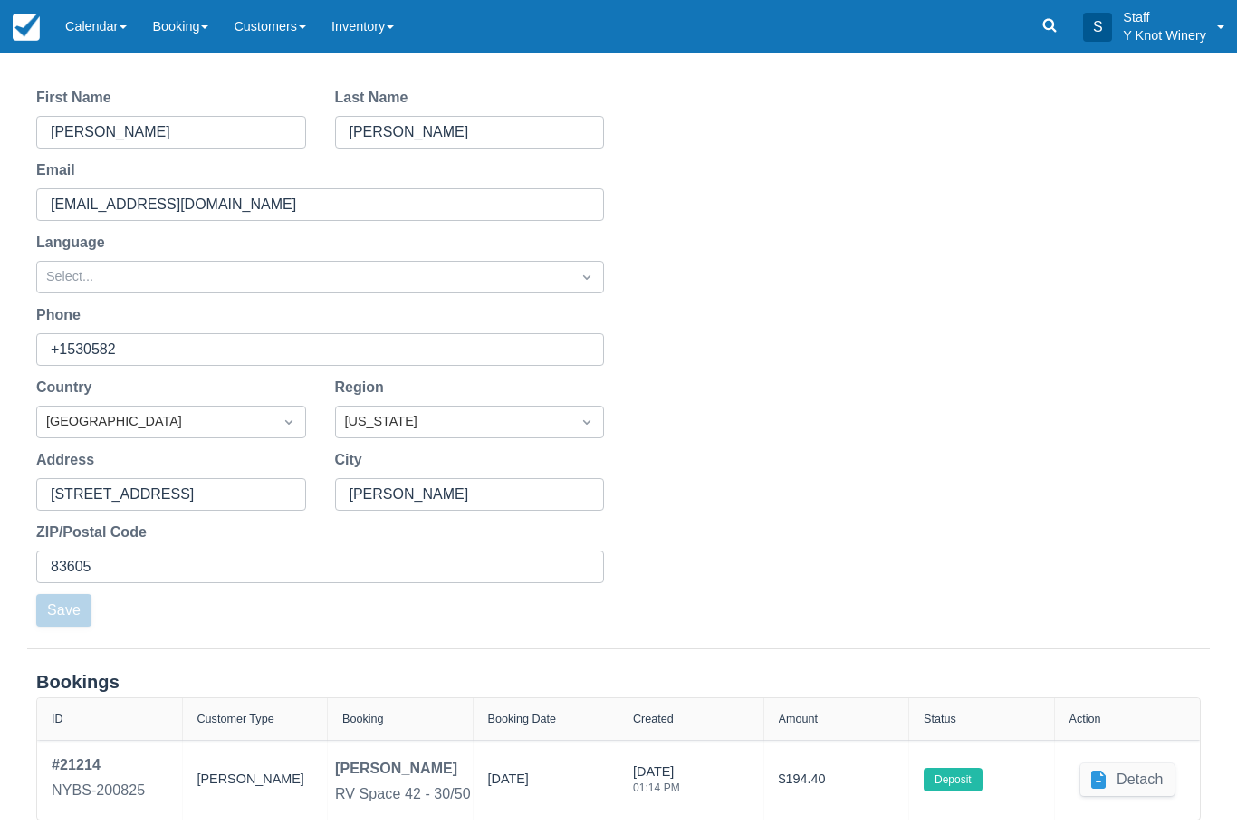
click at [219, 793] on div "Booker" at bounding box center [255, 780] width 116 height 51
click at [111, 776] on div "# 21214" at bounding box center [98, 766] width 93 height 22
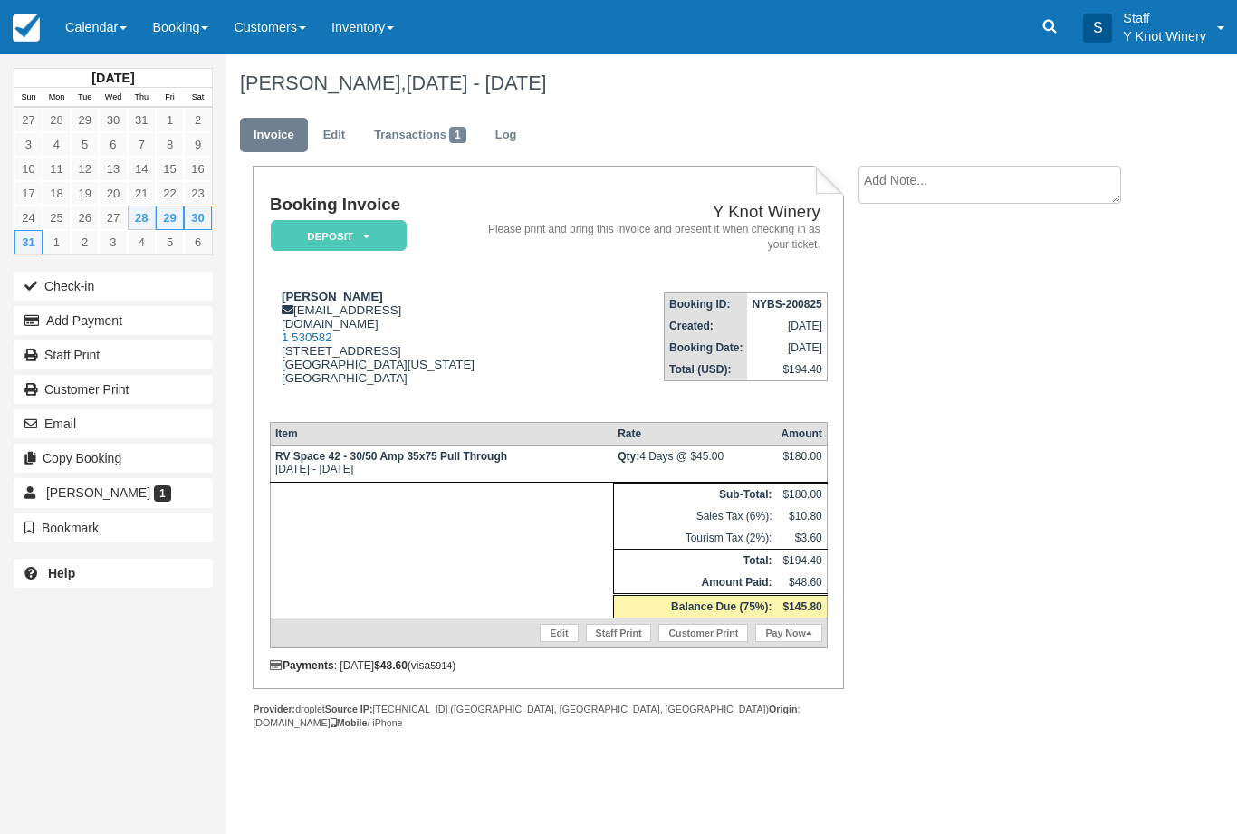
click at [102, 40] on link "Calendar" at bounding box center [96, 27] width 87 height 54
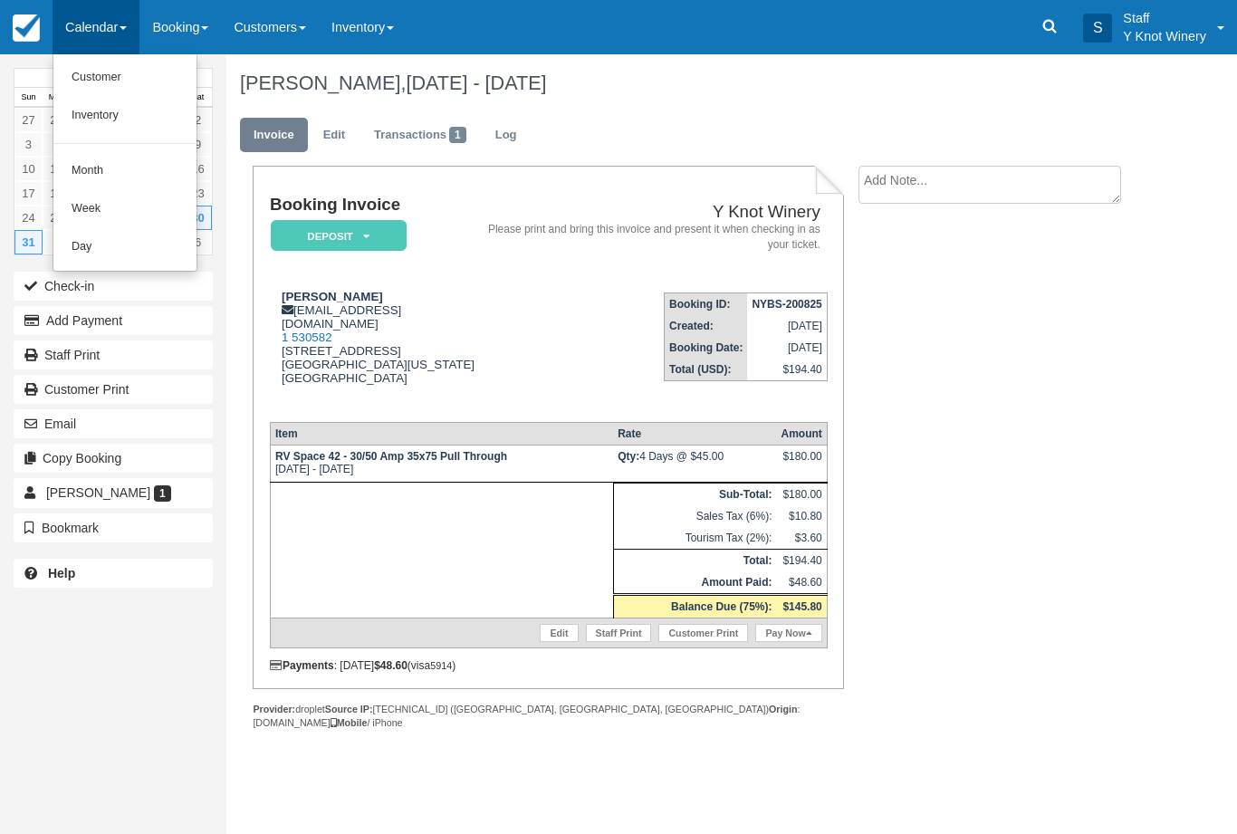
click at [132, 82] on link "Customer" at bounding box center [124, 78] width 143 height 38
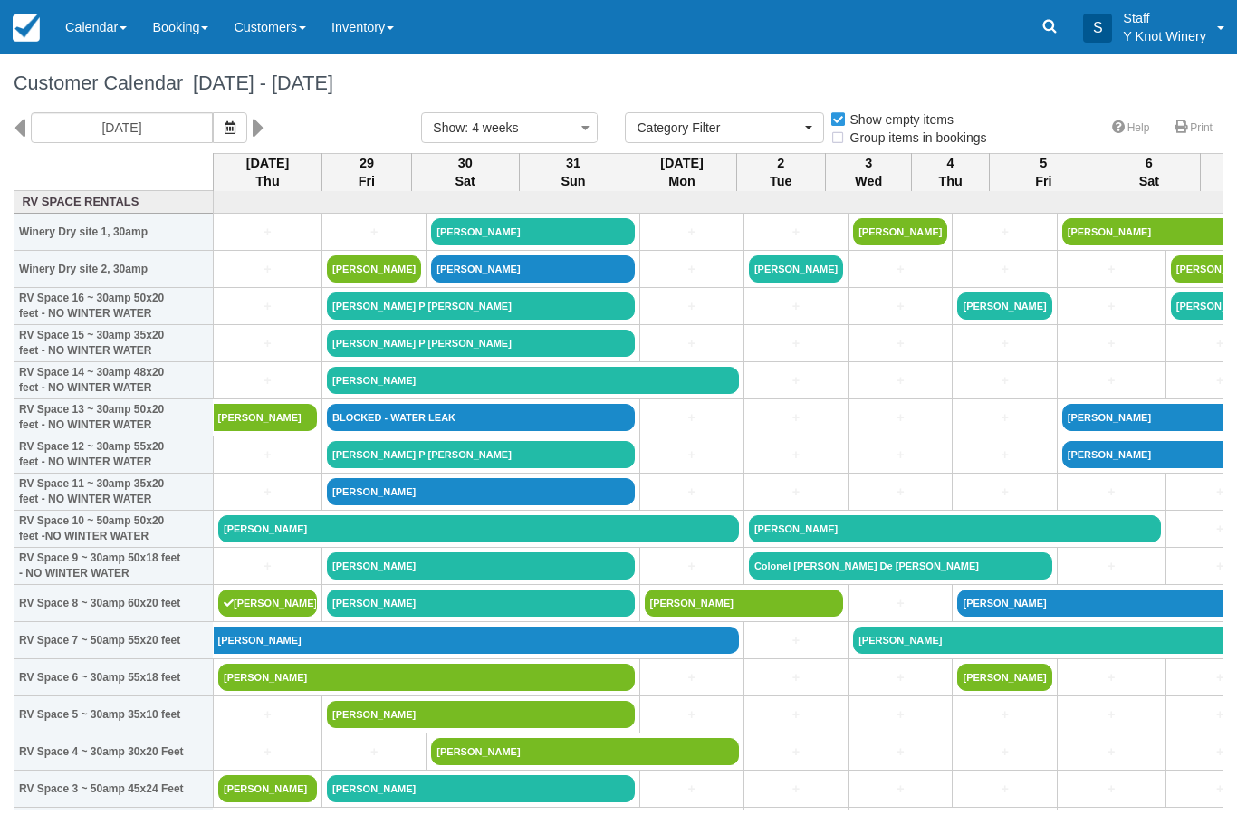
select select
click at [225, 127] on icon "button" at bounding box center [230, 127] width 11 height 13
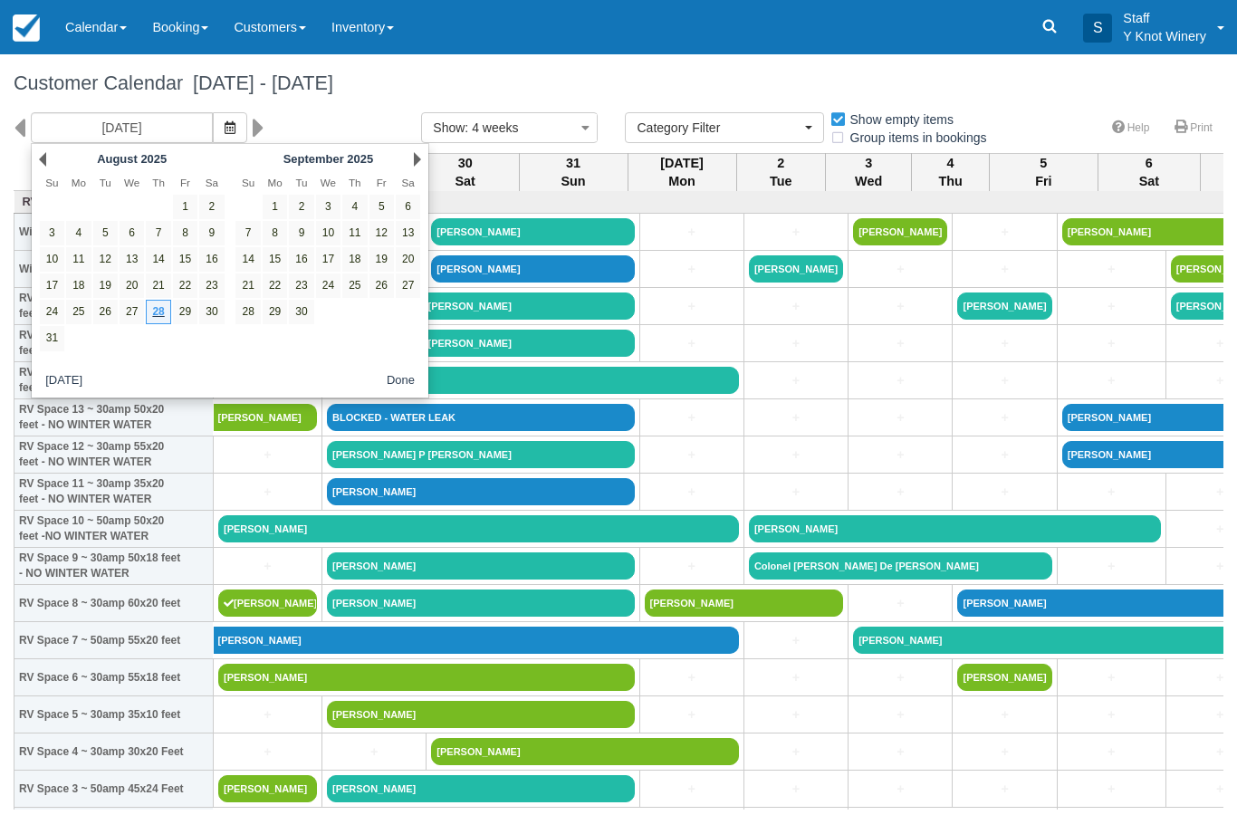
click at [281, 257] on link "15" at bounding box center [275, 259] width 24 height 24
type input "[DATE]"
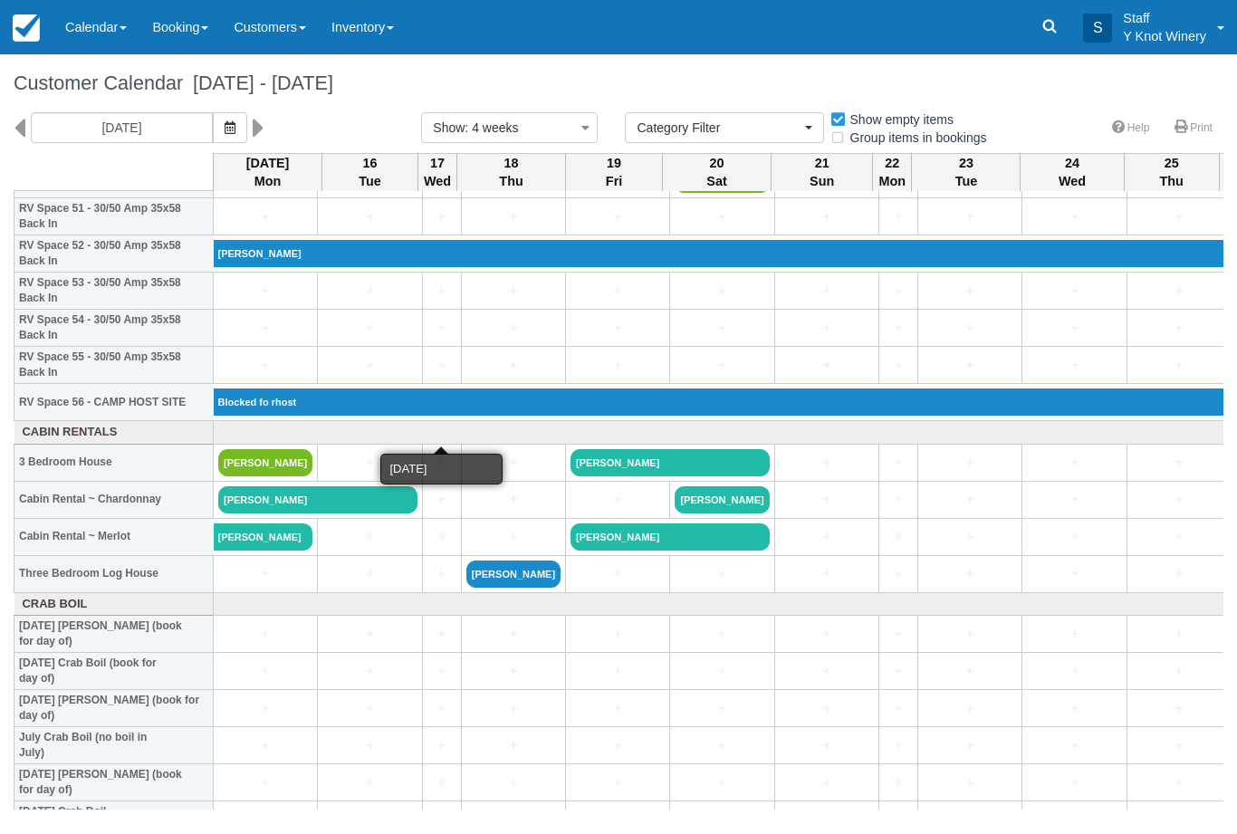
scroll to position [1945, 0]
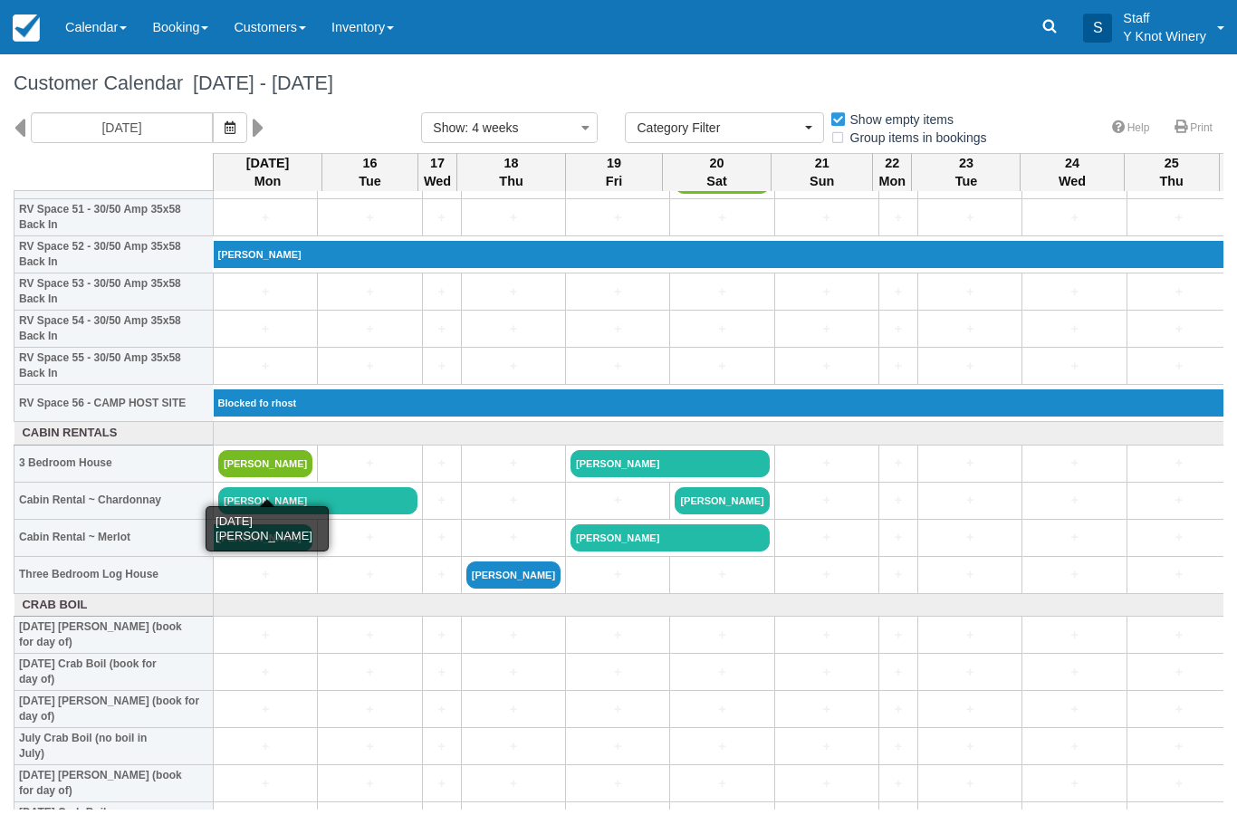
click at [273, 475] on link "[PERSON_NAME]" at bounding box center [265, 463] width 94 height 27
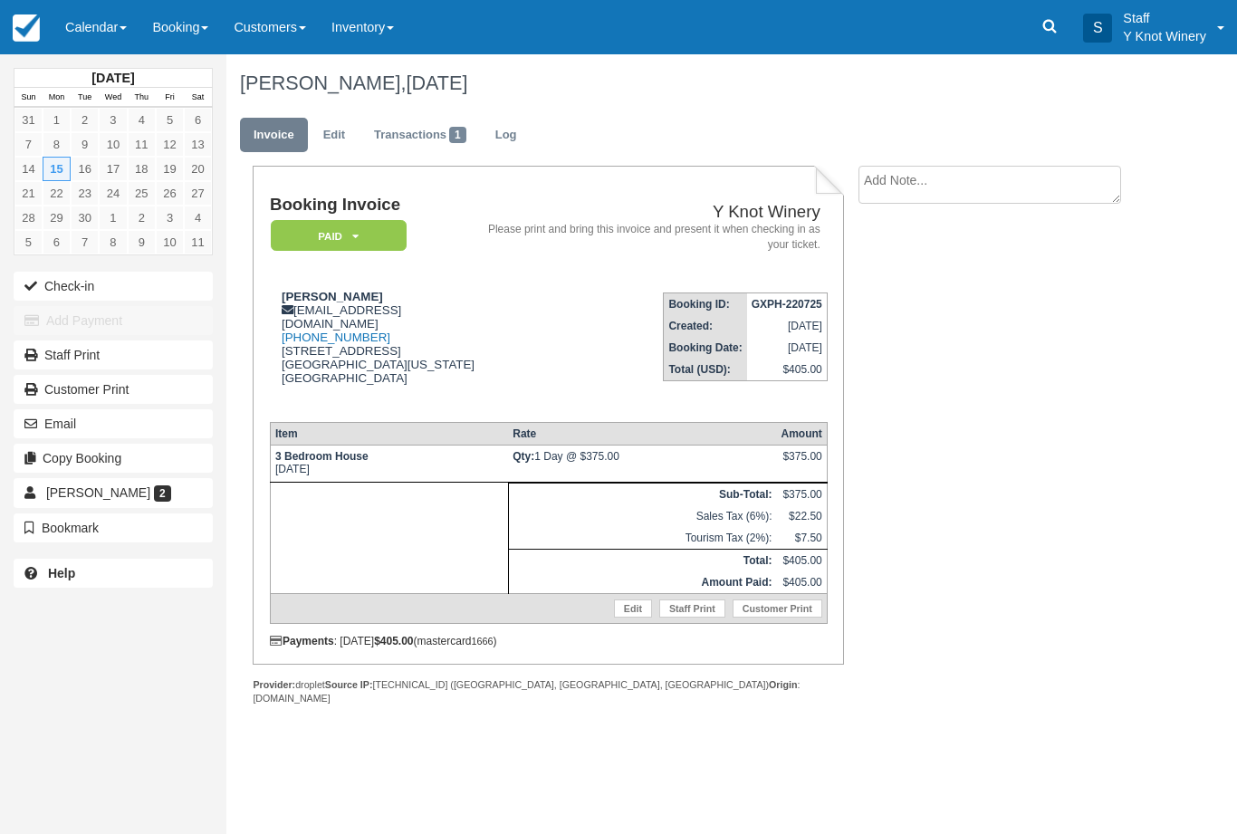
click at [626, 618] on link "Edit" at bounding box center [633, 608] width 38 height 18
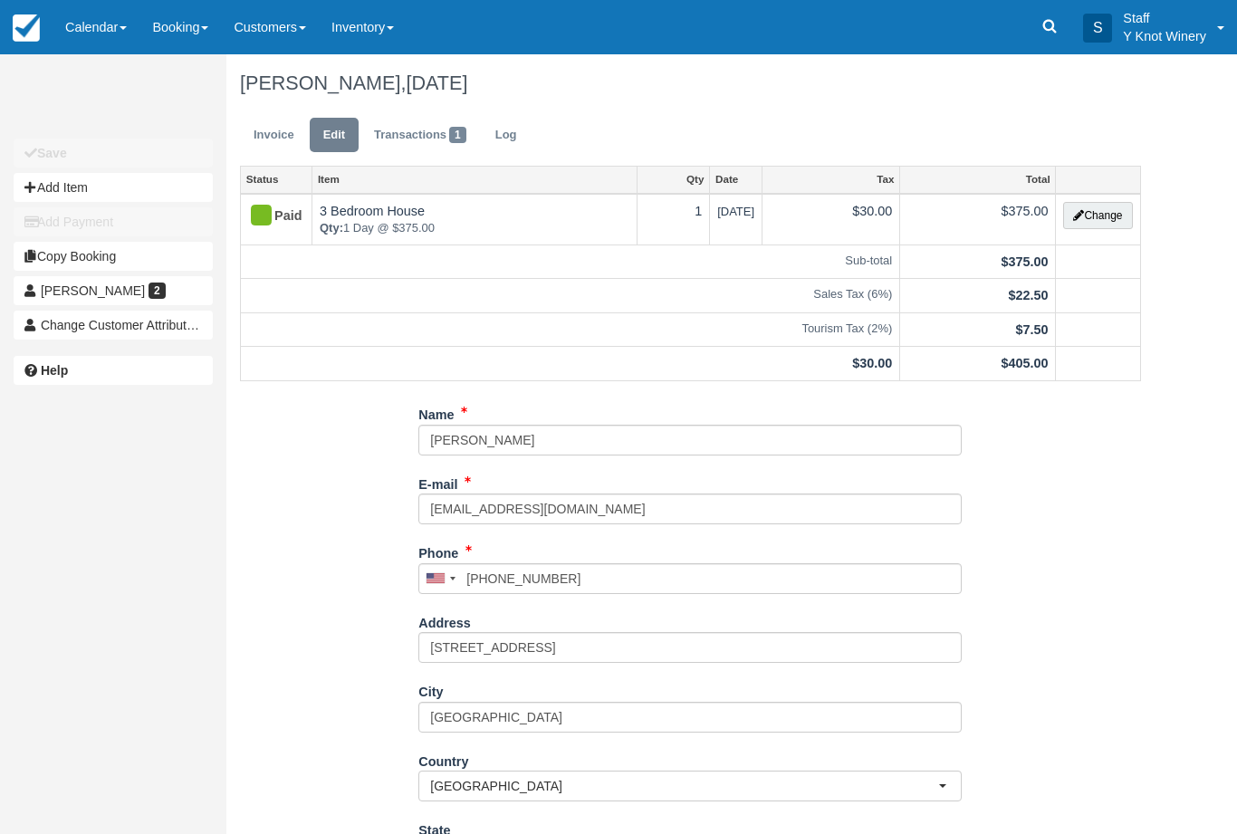
click at [1093, 215] on button "Change" at bounding box center [1097, 215] width 69 height 27
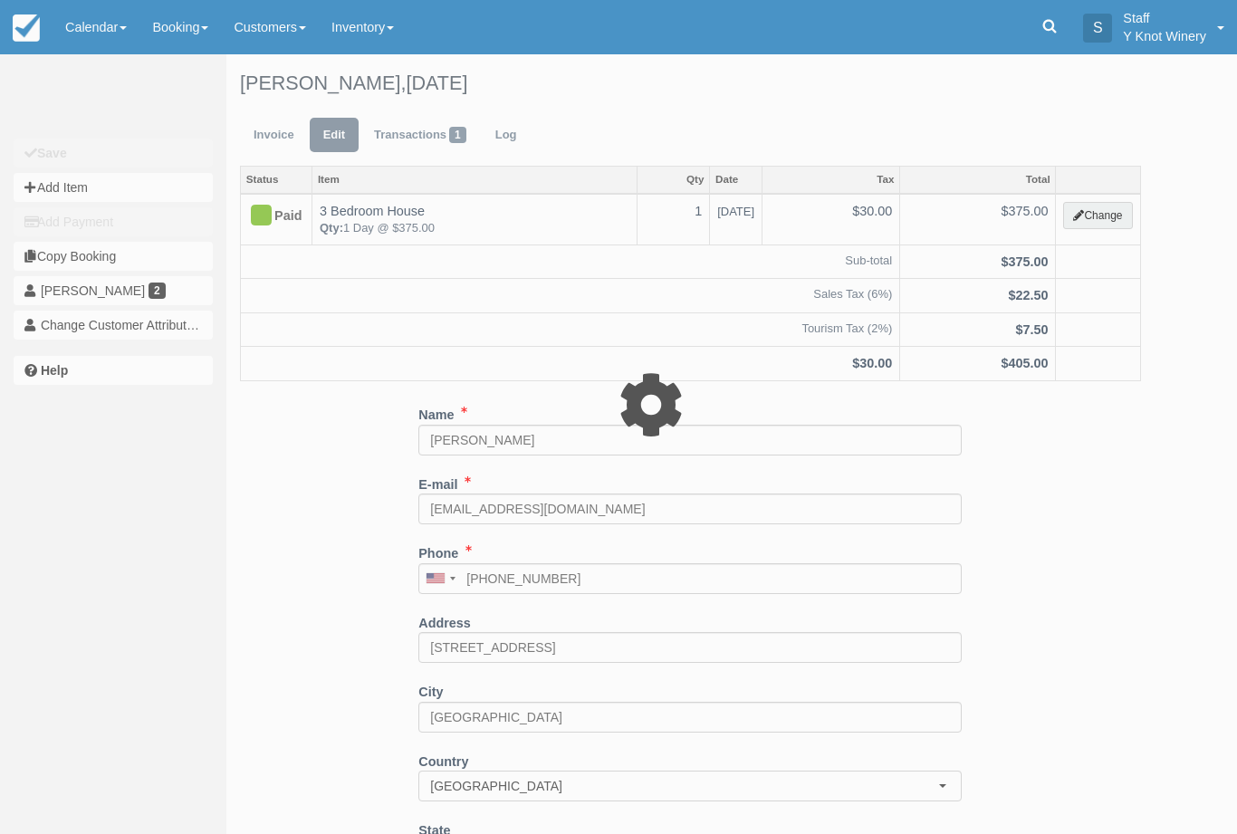
select select "2"
type input "375.00"
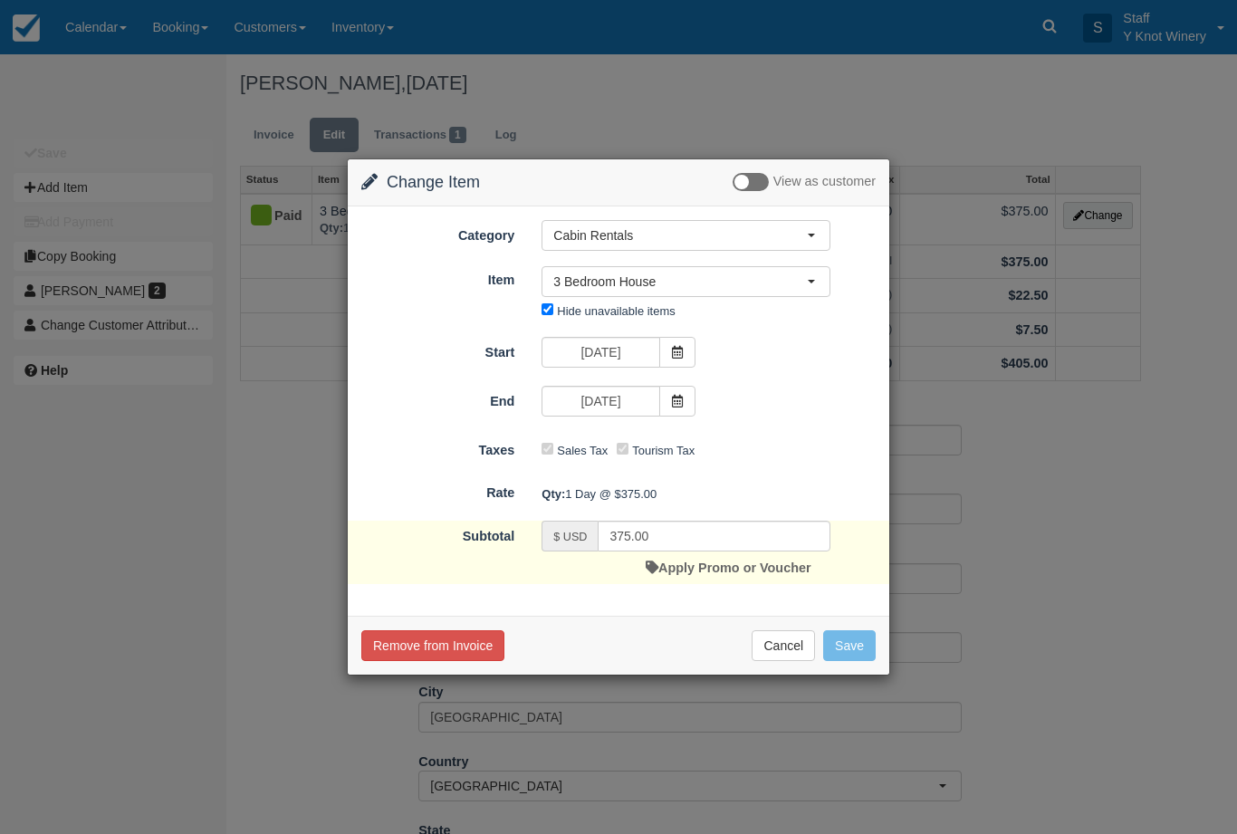
click at [682, 352] on icon at bounding box center [677, 352] width 13 height 13
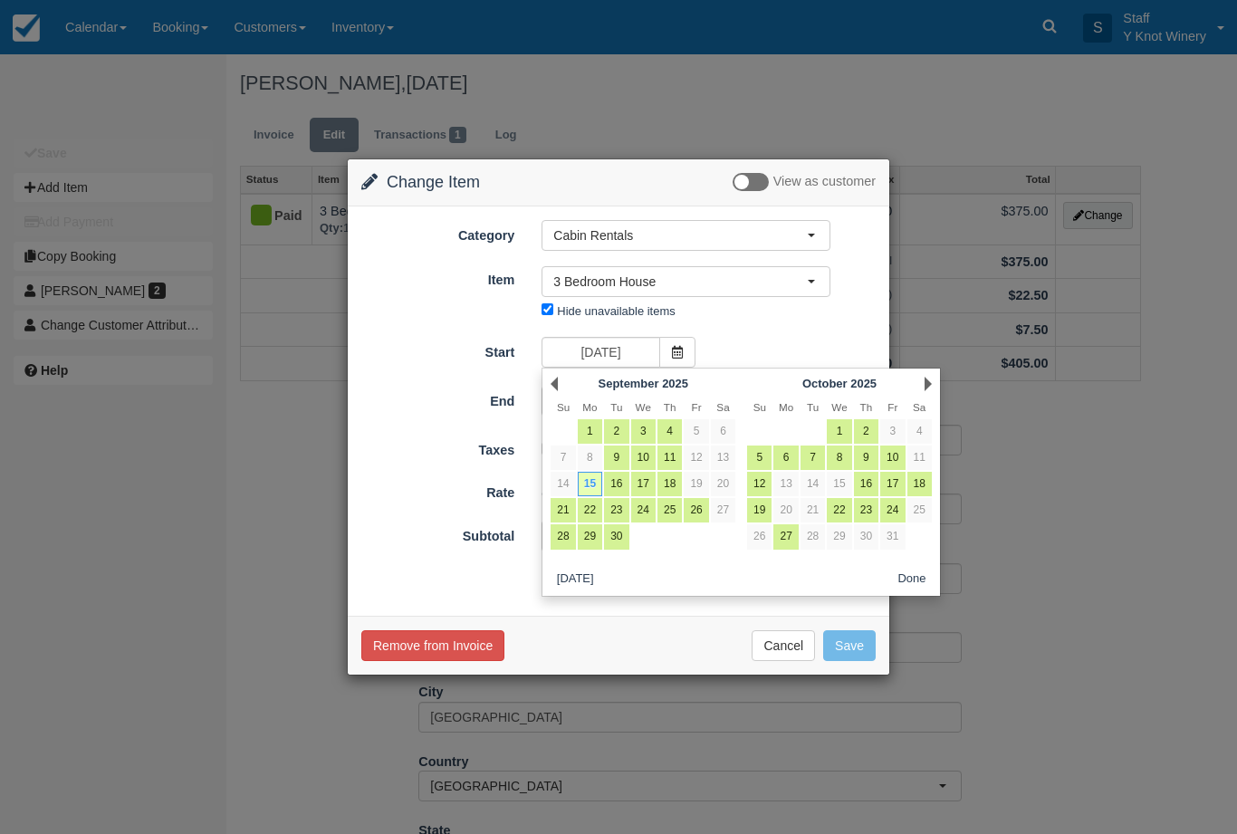
click at [614, 486] on link "16" at bounding box center [616, 484] width 24 height 24
type input "[DATE]"
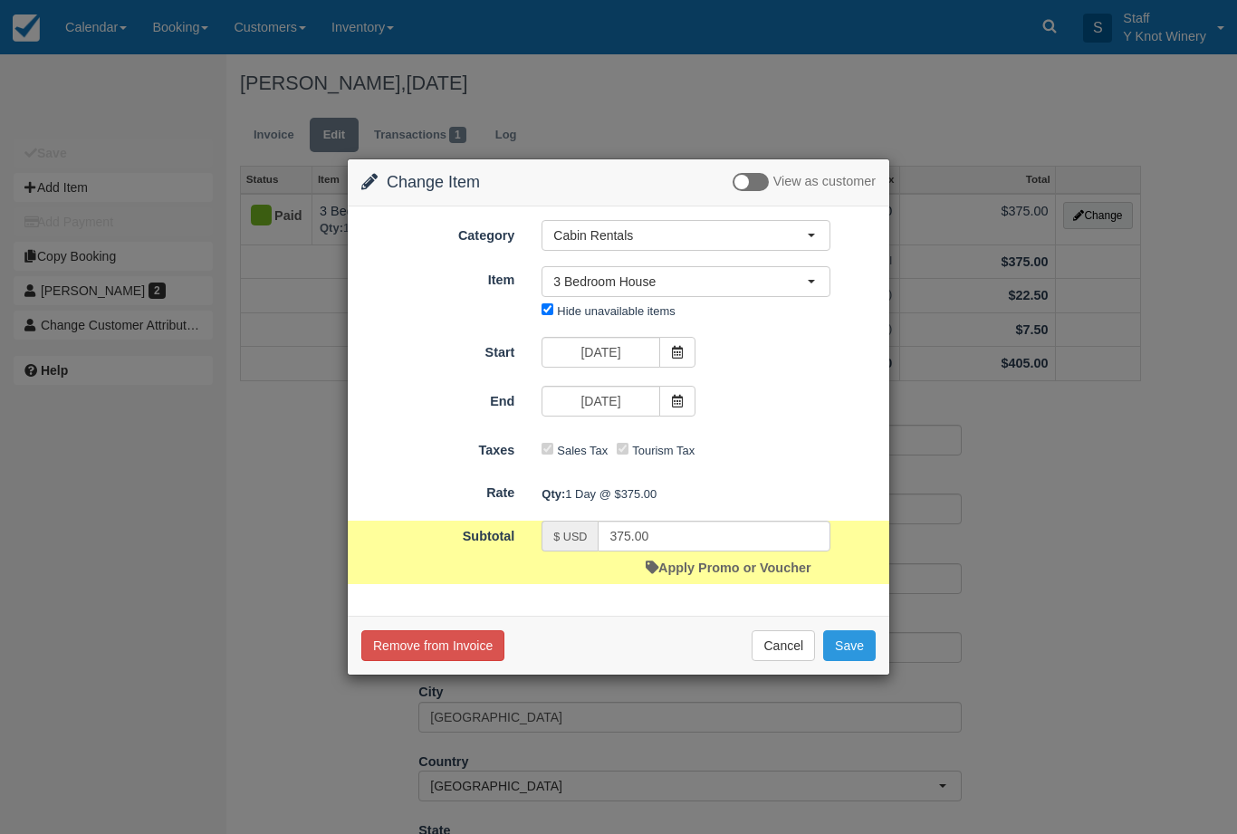
click at [678, 406] on icon at bounding box center [677, 401] width 13 height 13
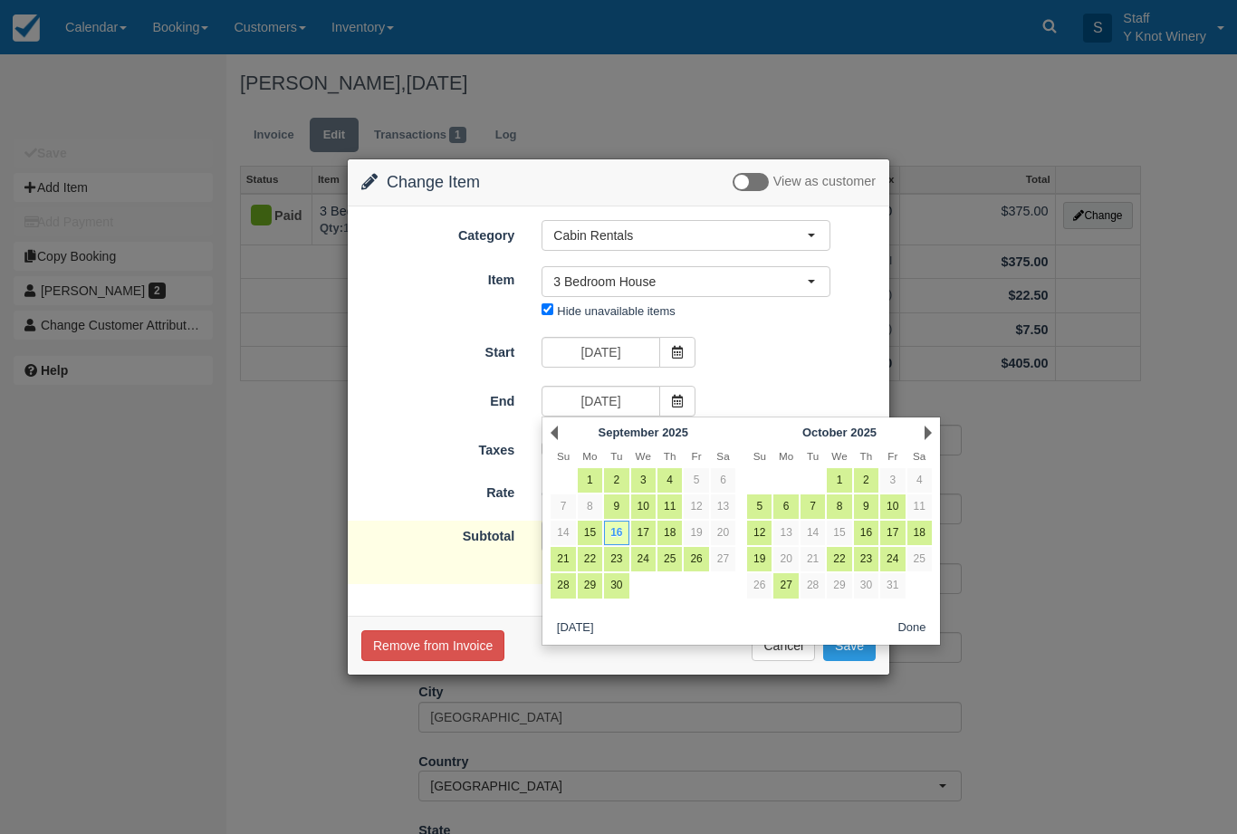
click at [622, 532] on link "16" at bounding box center [616, 533] width 24 height 24
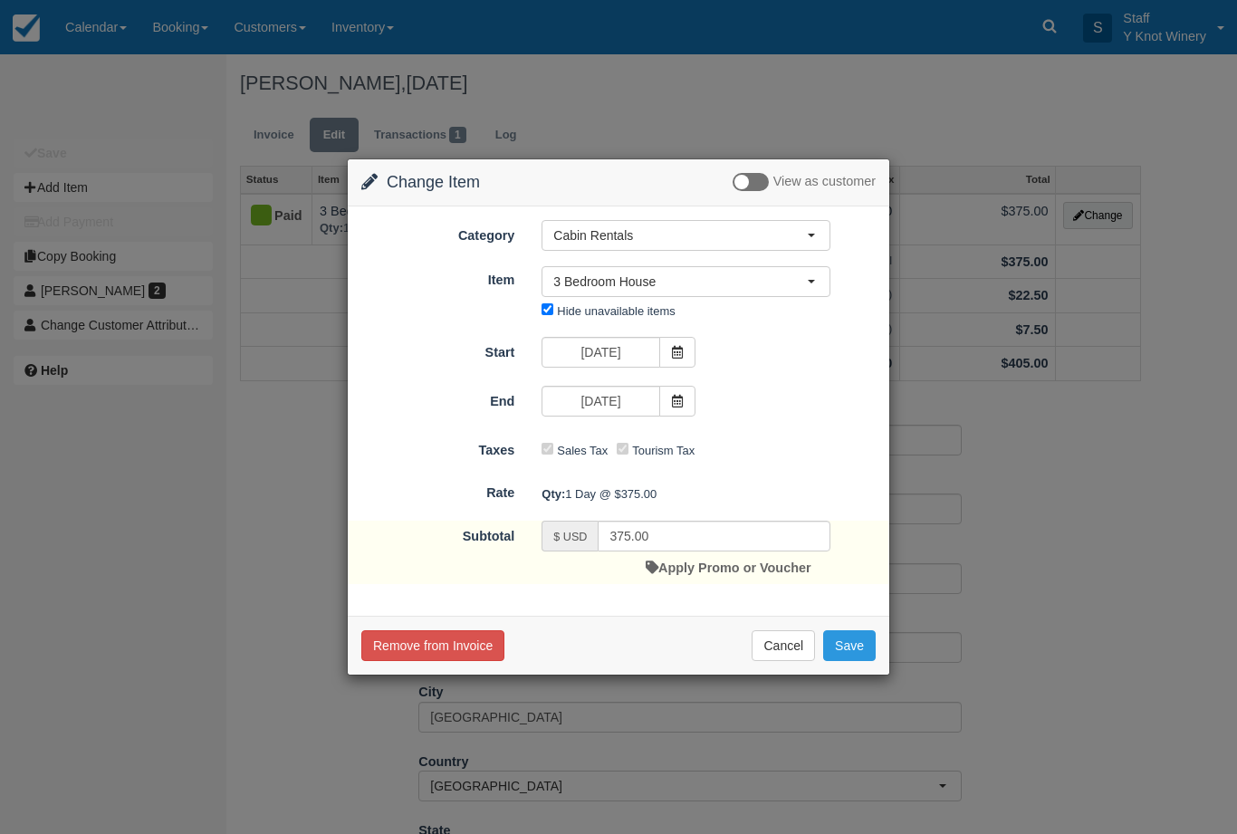
click at [848, 646] on button "Save" at bounding box center [849, 645] width 53 height 31
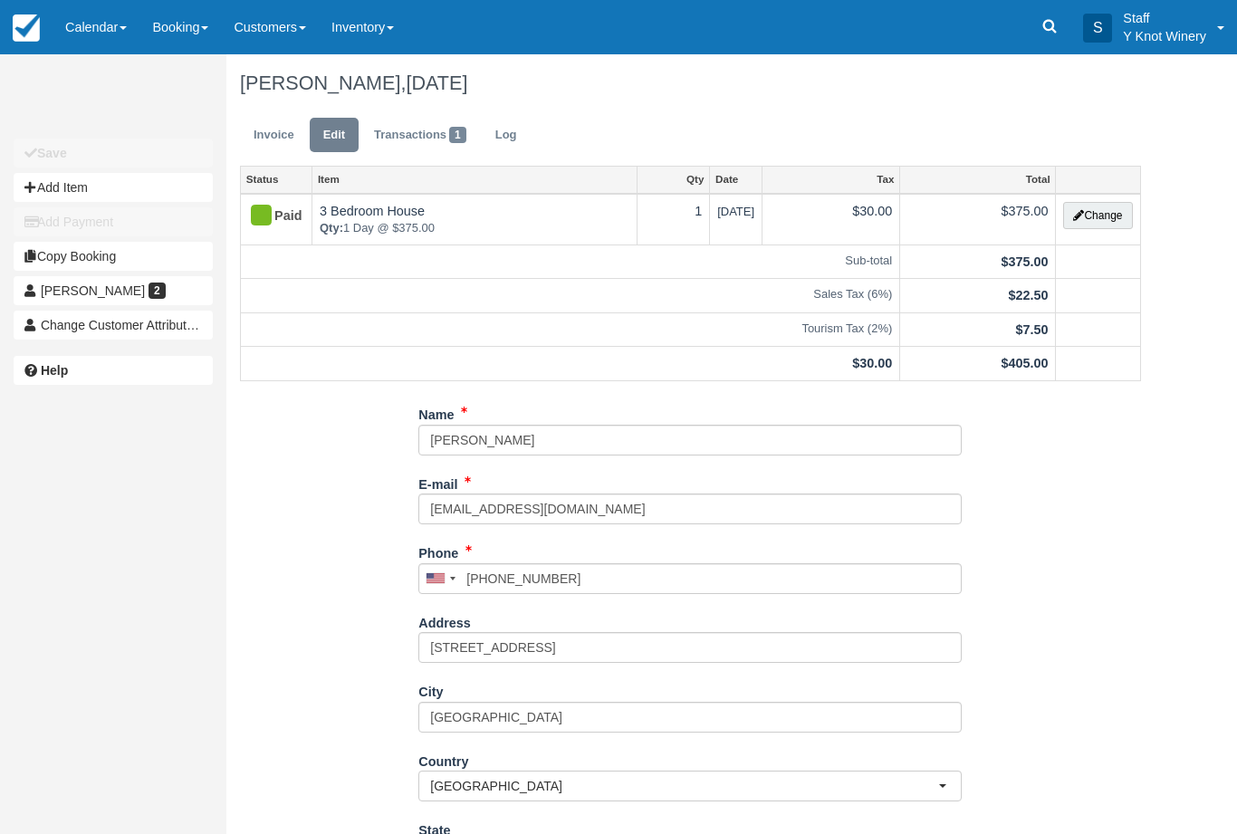
click at [272, 126] on link "Invoice" at bounding box center [274, 135] width 68 height 35
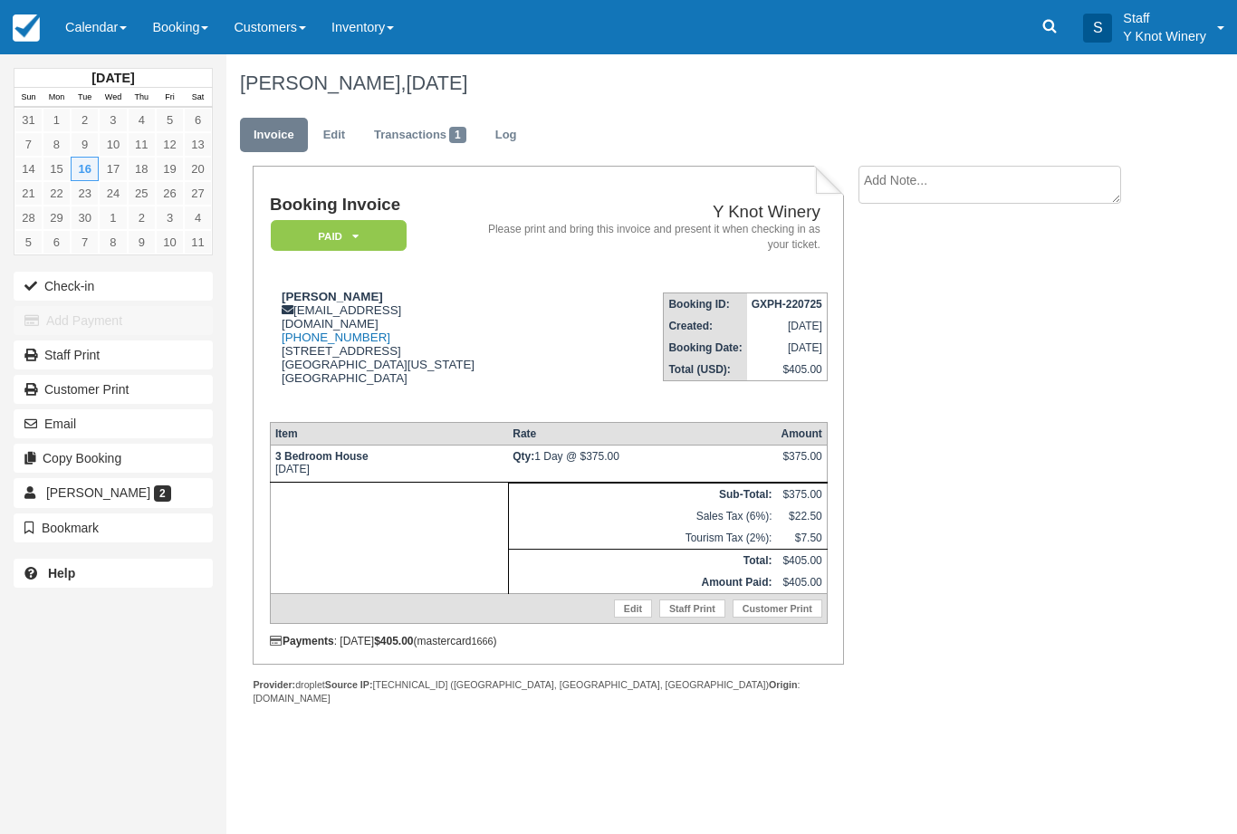
click at [93, 420] on button "Email" at bounding box center [113, 423] width 199 height 29
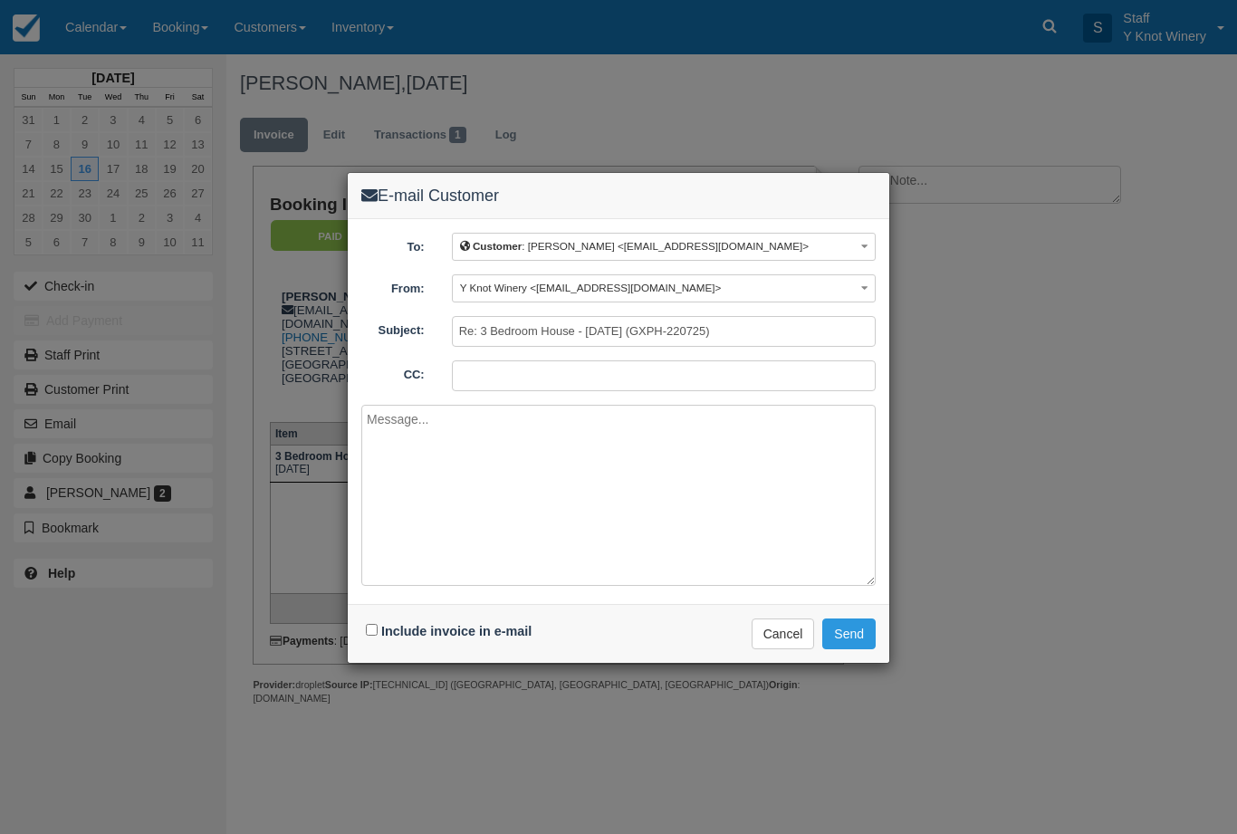
click at [374, 630] on input "Include invoice in e-mail" at bounding box center [372, 630] width 12 height 12
checkbox input "true"
click at [852, 638] on button "Send" at bounding box center [848, 633] width 53 height 31
